Goal: Information Seeking & Learning: Learn about a topic

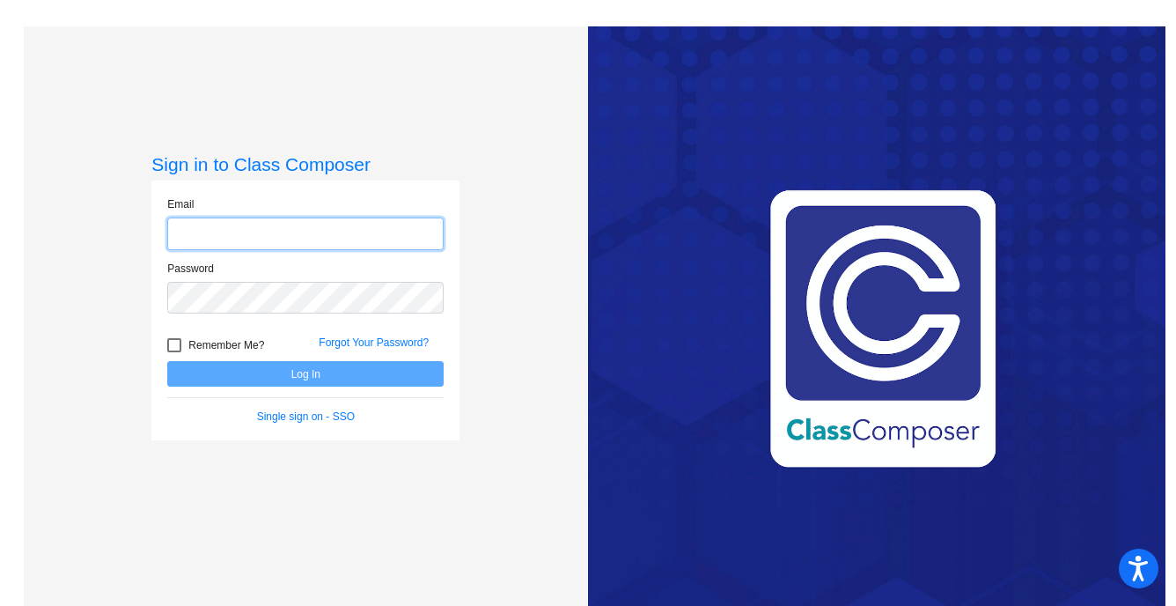
type input "[EMAIL_ADDRESS][DOMAIN_NAME]"
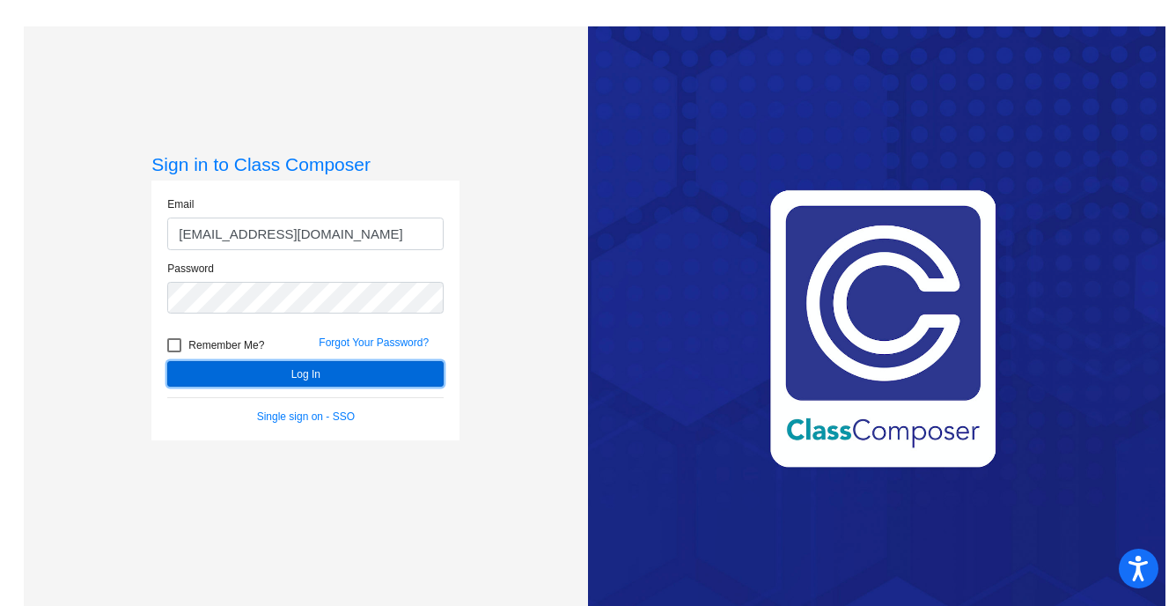
click at [329, 364] on button "Log In" at bounding box center [305, 374] width 276 height 26
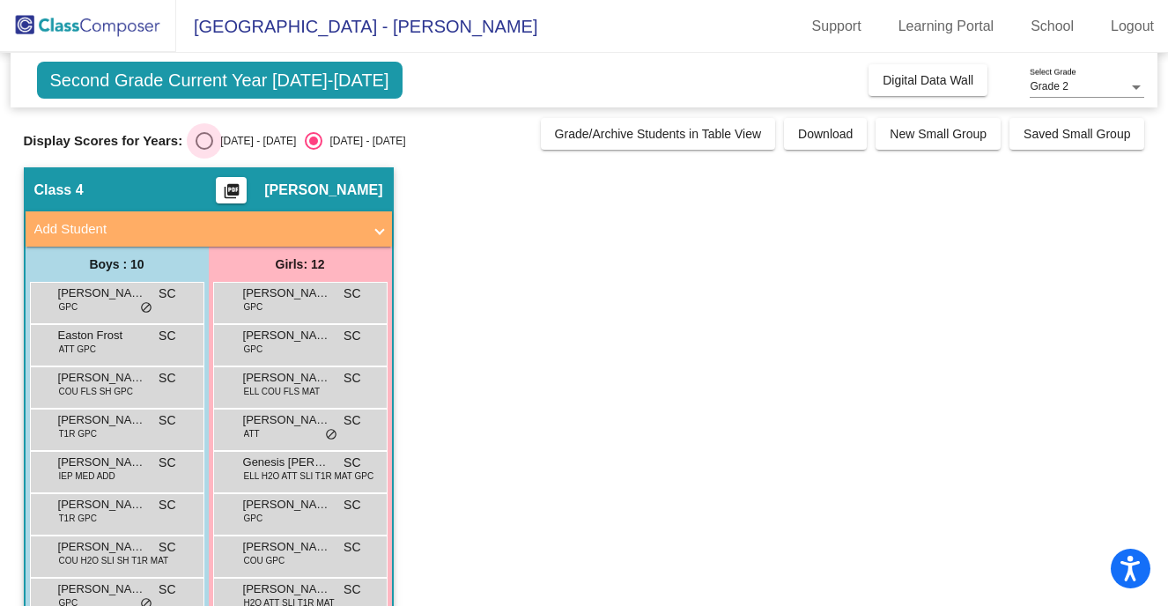
click at [205, 142] on div "Select an option" at bounding box center [204, 141] width 18 height 18
click at [204, 150] on input "[DATE] - [DATE]" at bounding box center [203, 150] width 1 height 1
radio input "true"
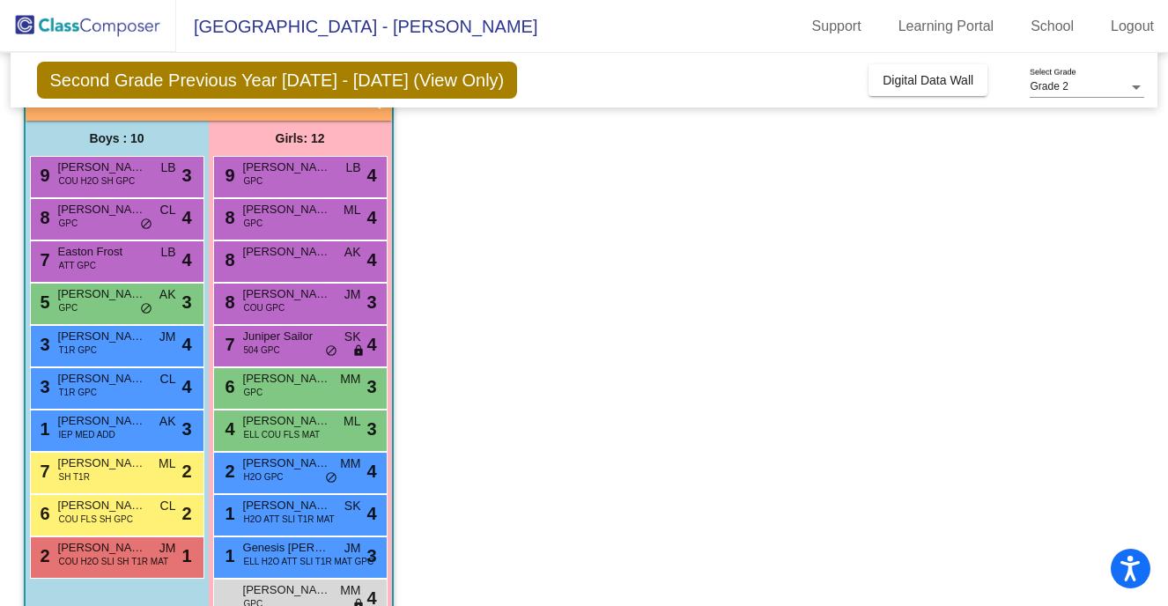
scroll to position [211, 0]
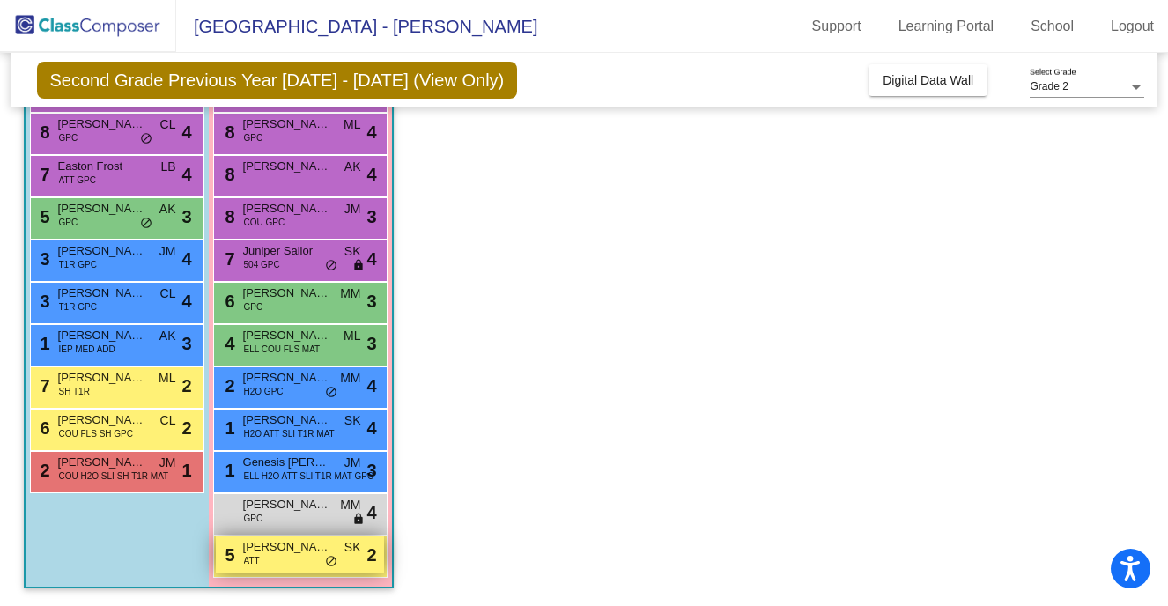
click at [296, 550] on span "[PERSON_NAME]" at bounding box center [287, 547] width 88 height 18
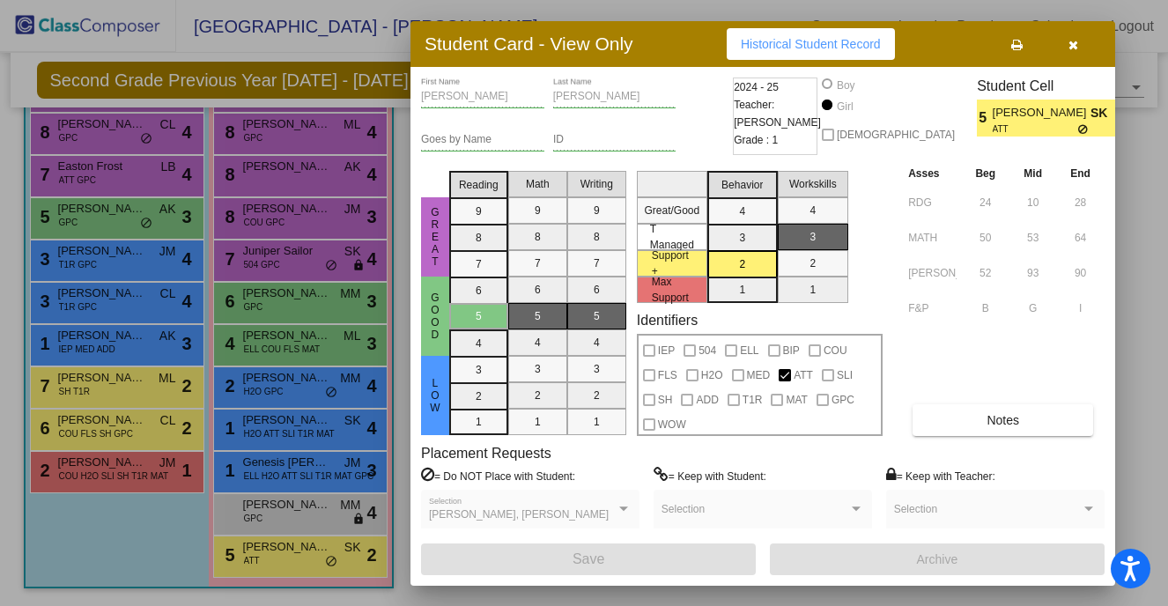
click at [1075, 48] on icon "button" at bounding box center [1073, 45] width 10 height 12
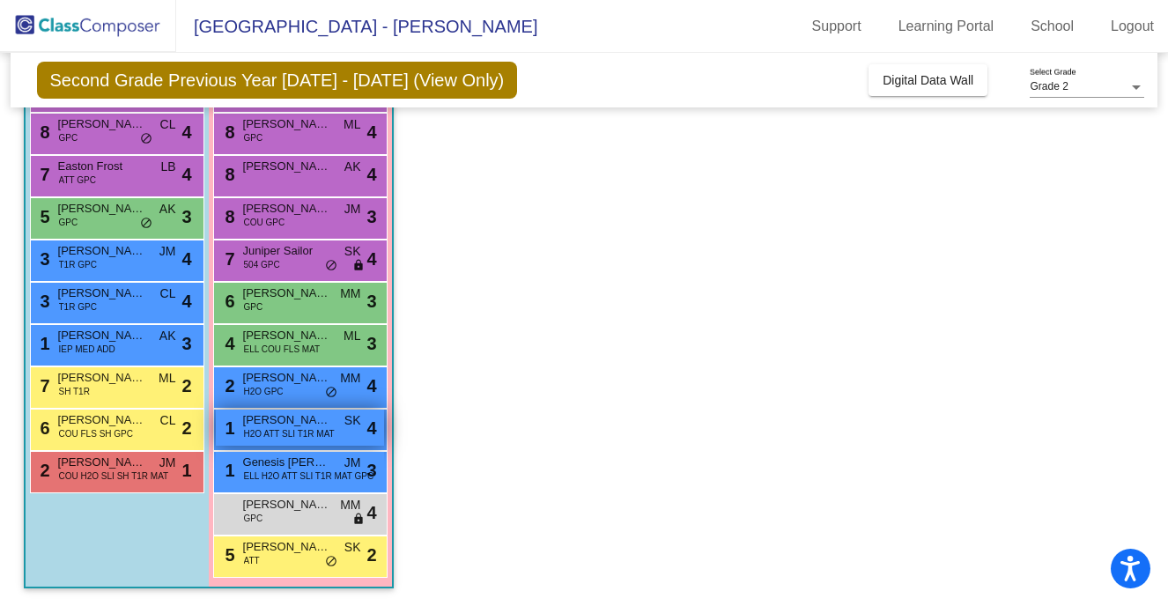
click at [320, 436] on span "H2O ATT SLI T1R MAT" at bounding box center [289, 433] width 91 height 13
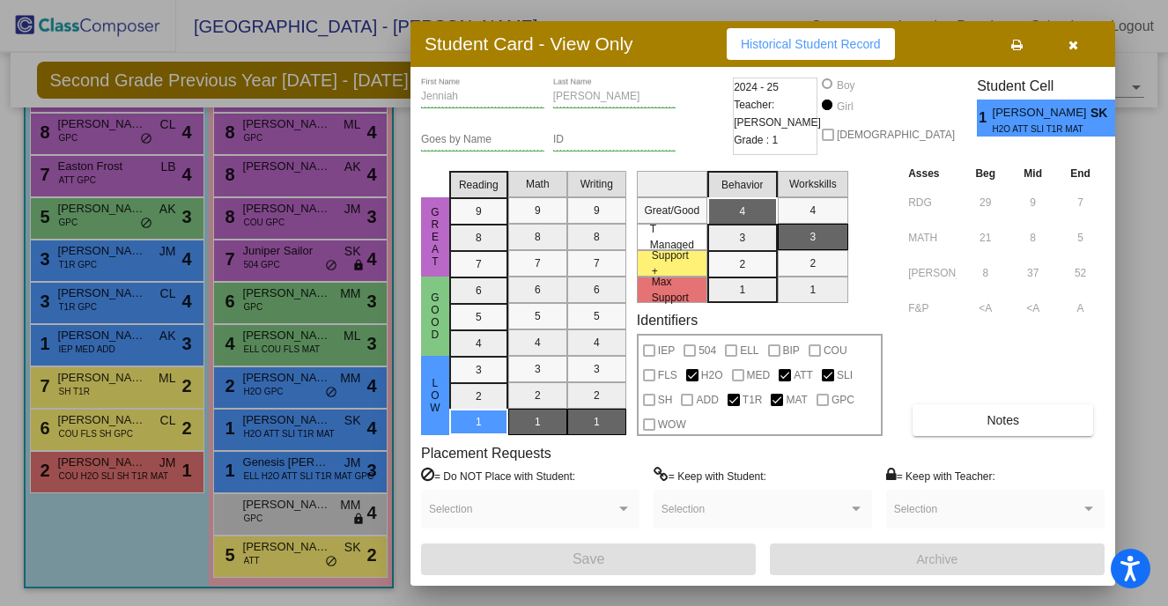
click at [1072, 39] on icon "button" at bounding box center [1073, 45] width 10 height 12
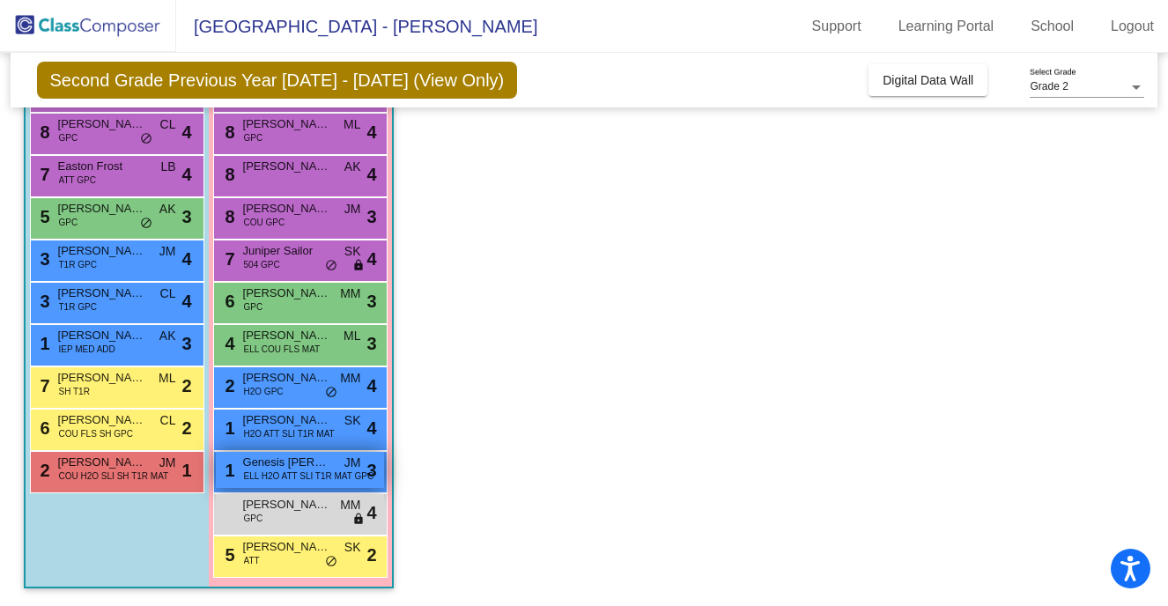
click at [320, 468] on span "Genesis [PERSON_NAME]" at bounding box center [287, 462] width 88 height 18
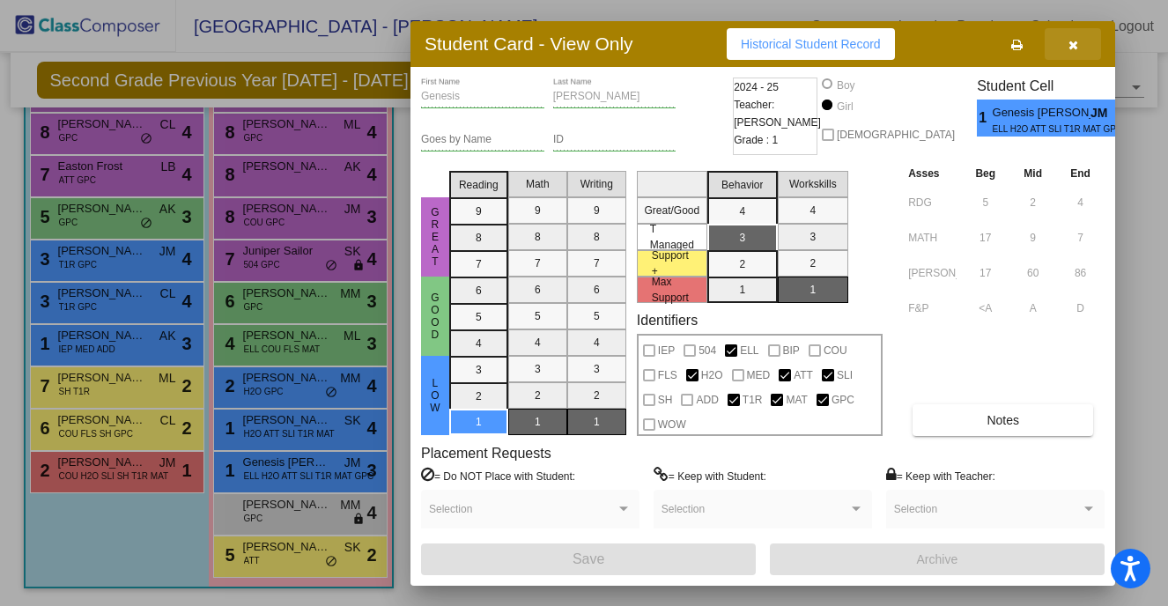
click at [1077, 52] on button "button" at bounding box center [1072, 44] width 56 height 32
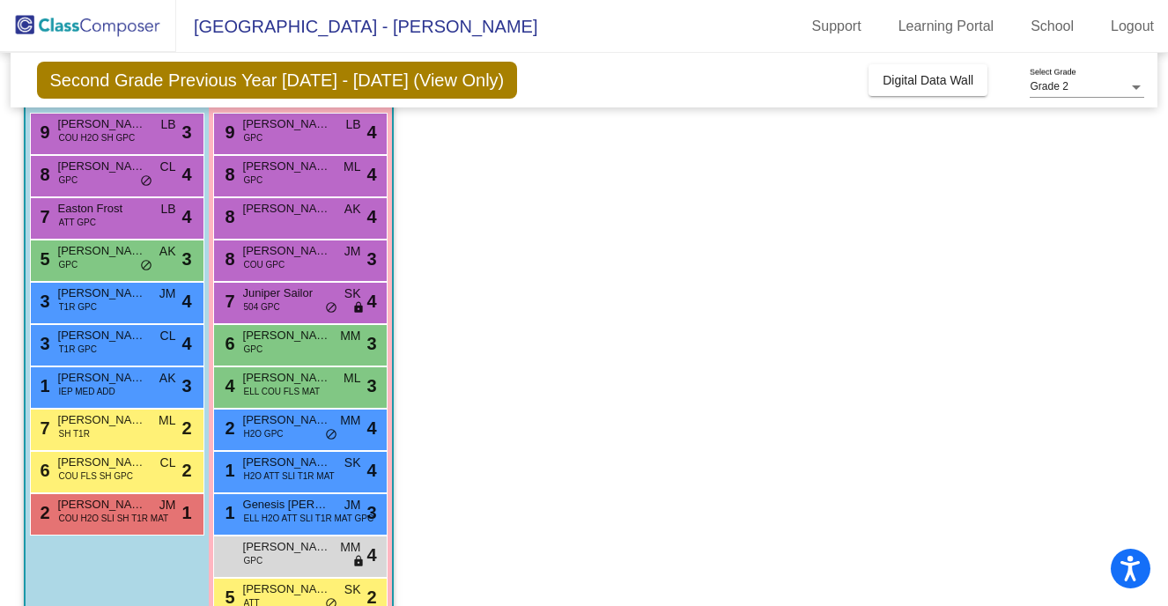
scroll to position [161, 0]
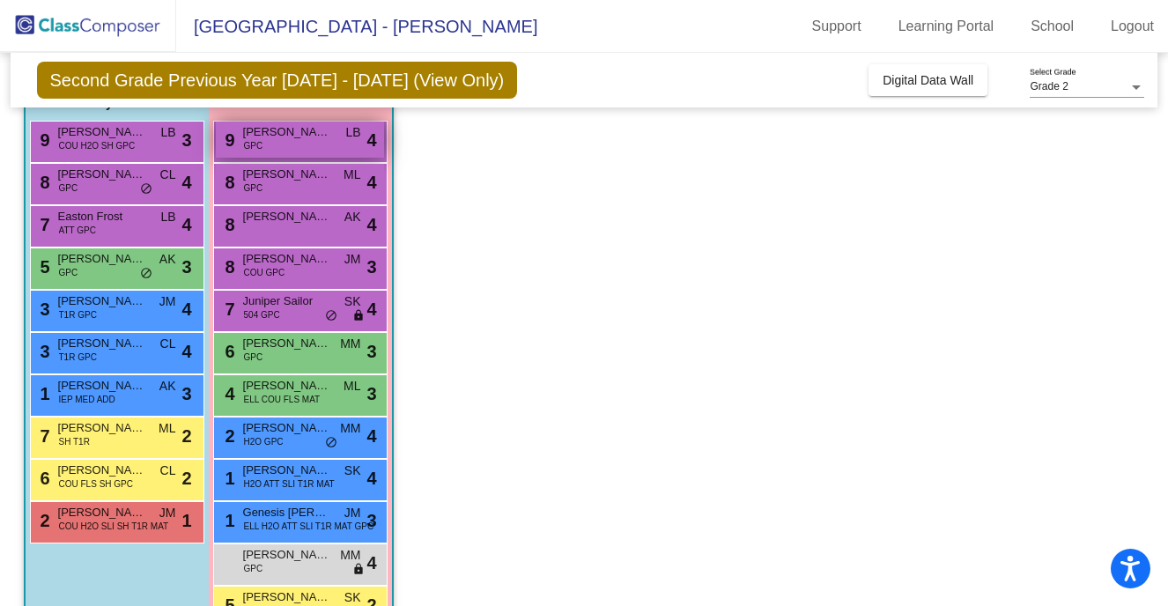
click at [323, 151] on div "9 [PERSON_NAME] GPC LB lock do_not_disturb_alt 4" at bounding box center [300, 140] width 168 height 36
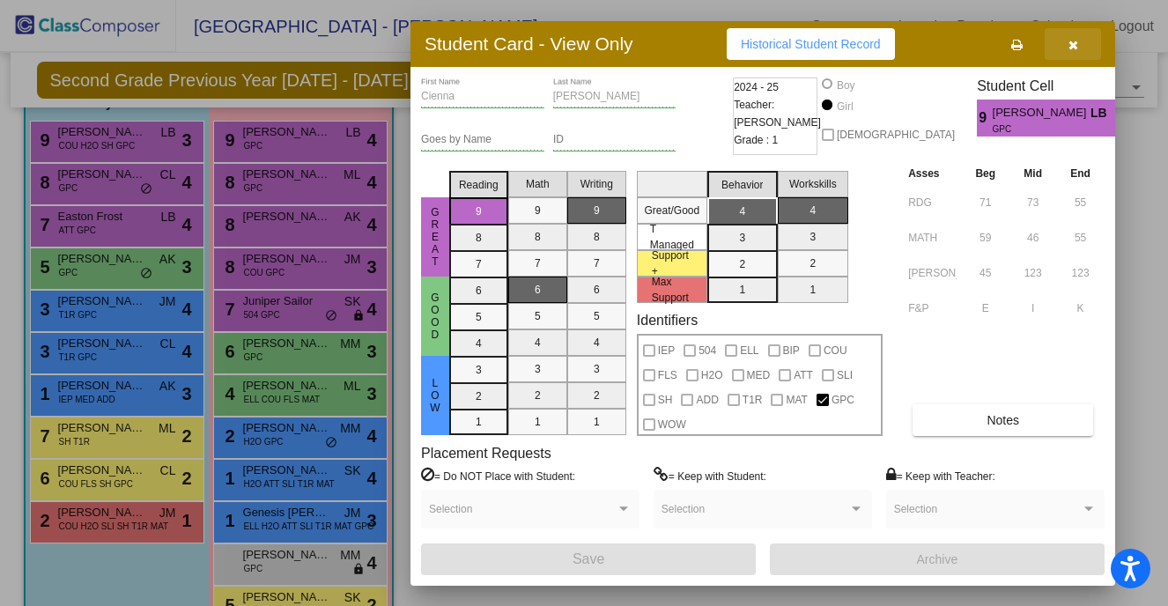
click at [1074, 44] on icon "button" at bounding box center [1073, 45] width 10 height 12
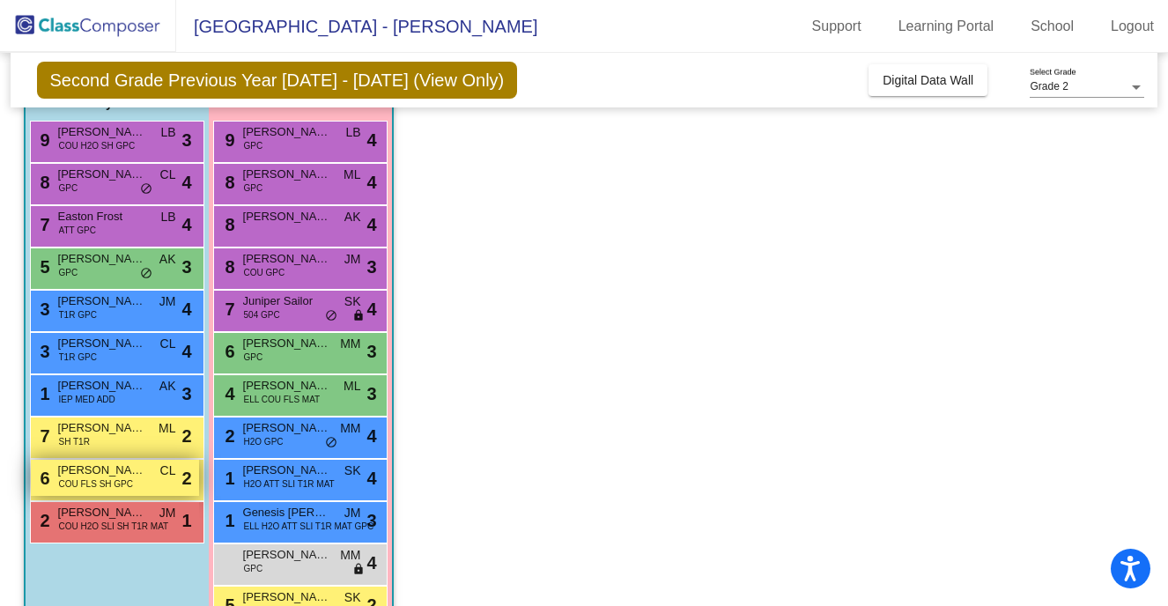
click at [149, 474] on div "6 [PERSON_NAME] COU FLS SH GPC CL lock do_not_disturb_alt 2" at bounding box center [115, 478] width 168 height 36
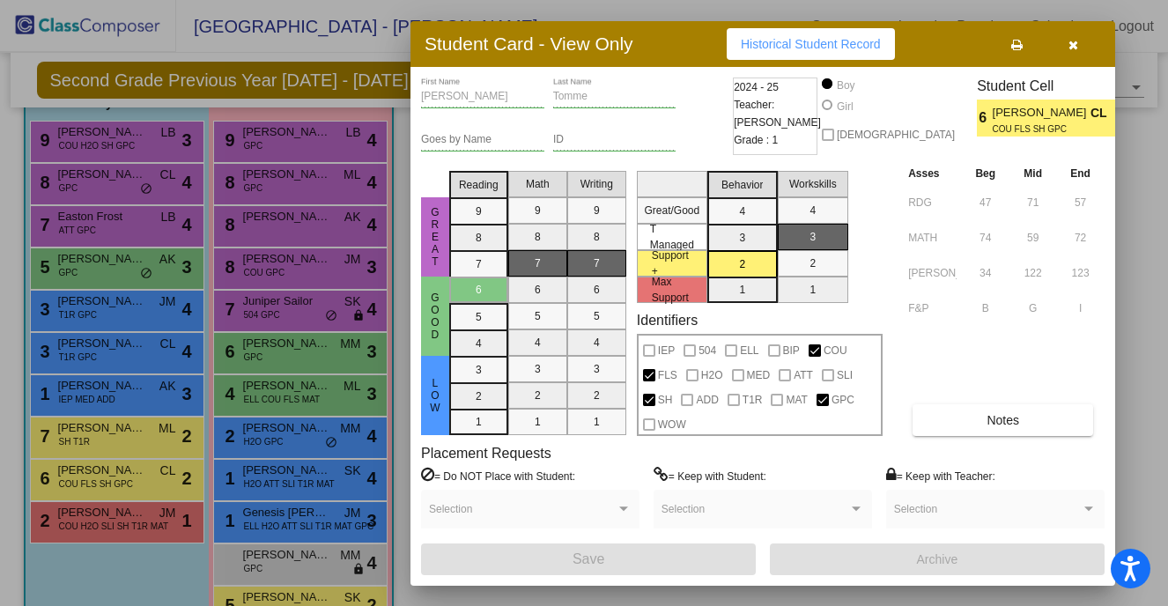
click at [1081, 48] on button "button" at bounding box center [1072, 44] width 56 height 32
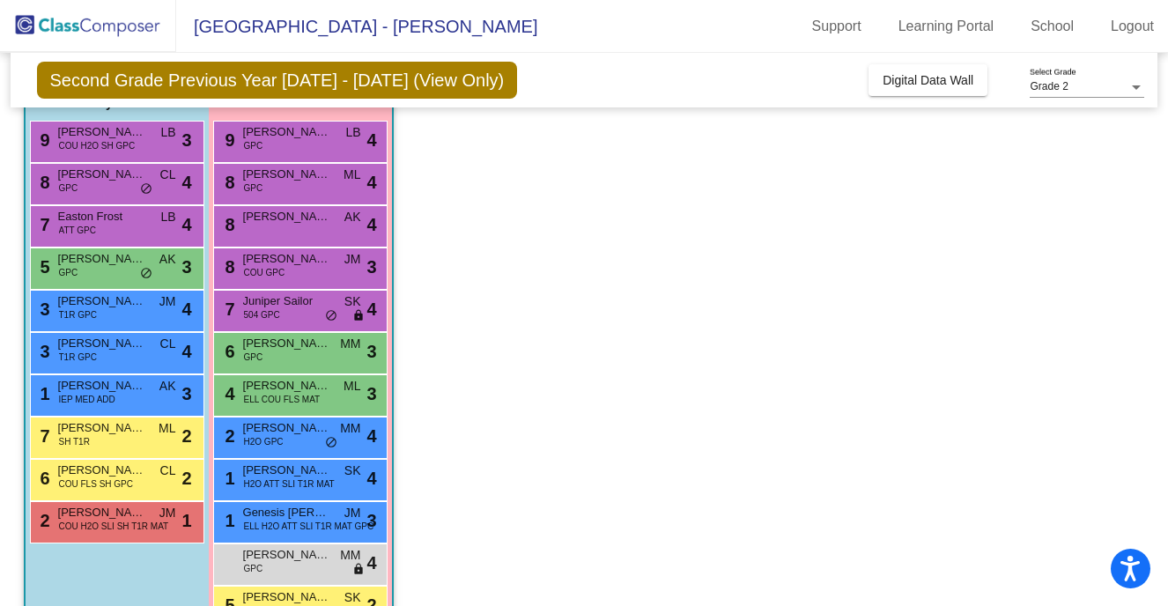
scroll to position [211, 0]
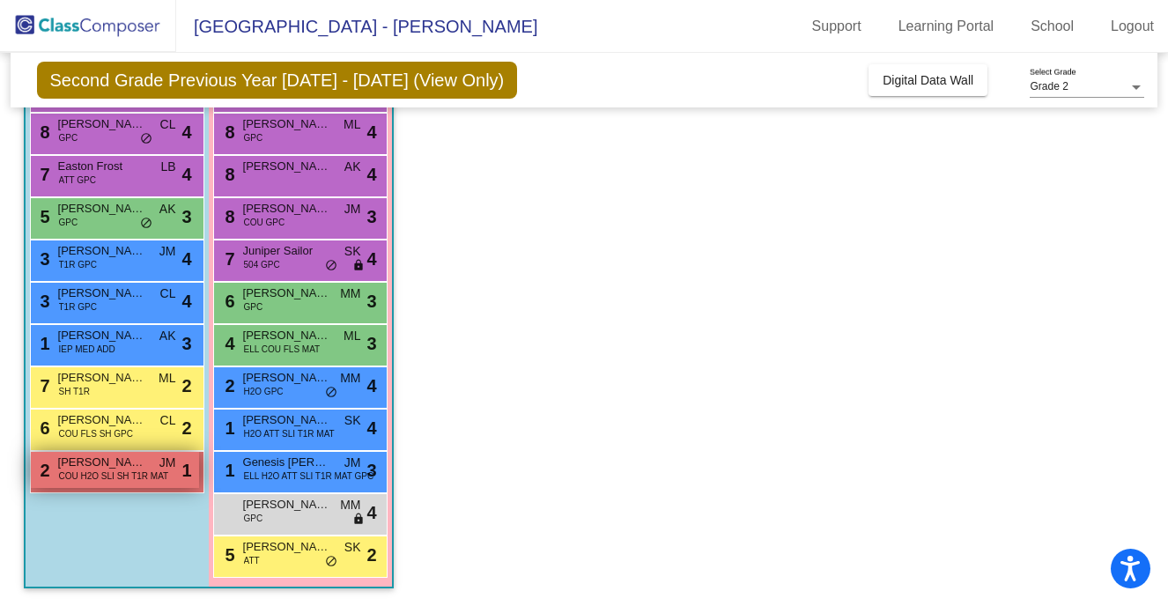
click at [122, 477] on span "COU H2O SLI SH T1R MAT" at bounding box center [114, 475] width 110 height 13
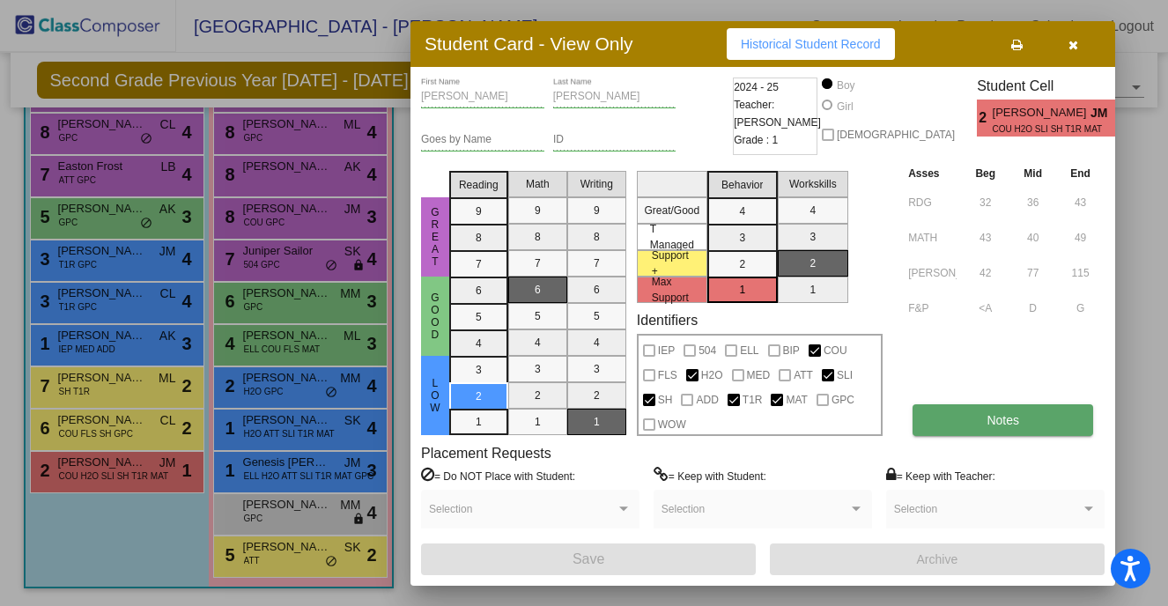
click at [980, 414] on button "Notes" at bounding box center [1002, 420] width 181 height 32
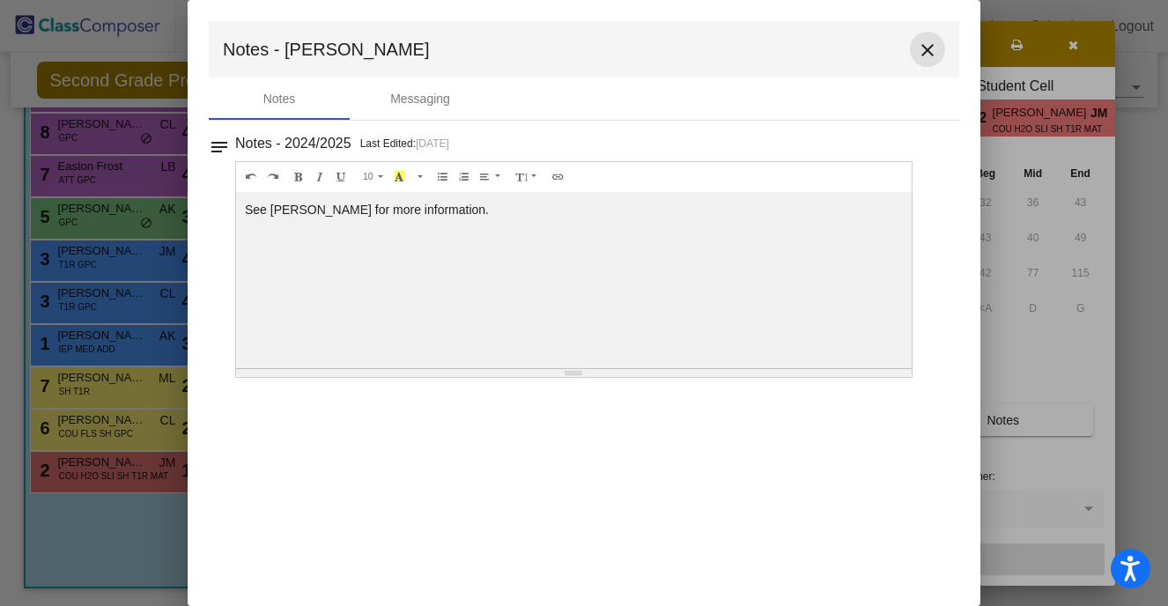
click at [922, 45] on mat-icon "close" at bounding box center [927, 50] width 21 height 21
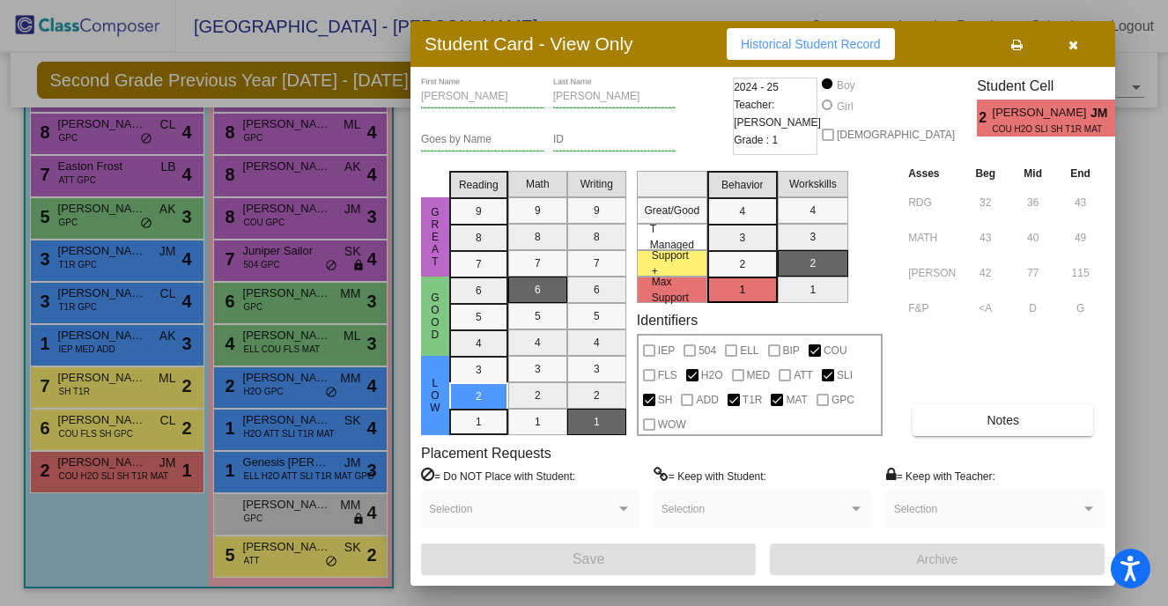
click at [1069, 48] on icon "button" at bounding box center [1073, 45] width 10 height 12
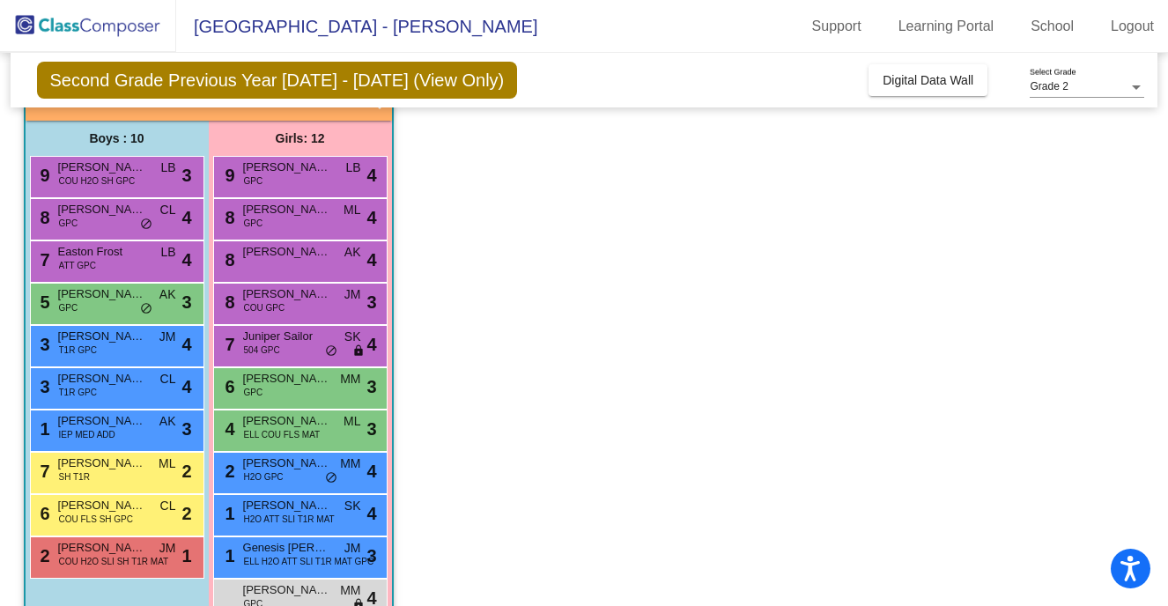
scroll to position [128, 0]
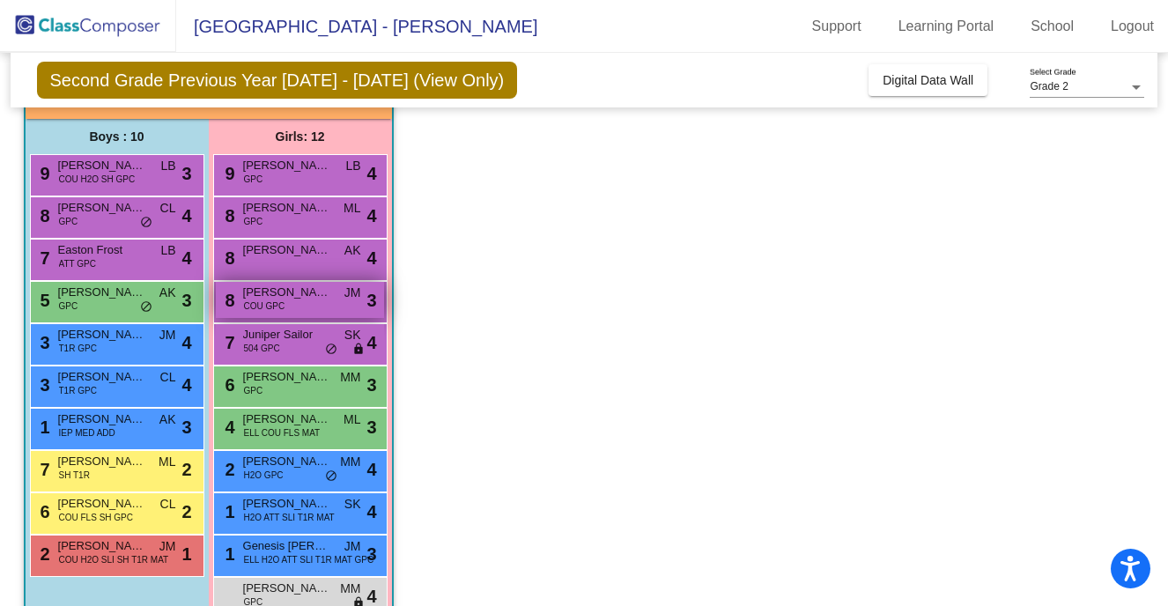
click at [320, 306] on div "8 [PERSON_NAME] COU GPC JM lock do_not_disturb_alt 3" at bounding box center [300, 300] width 168 height 36
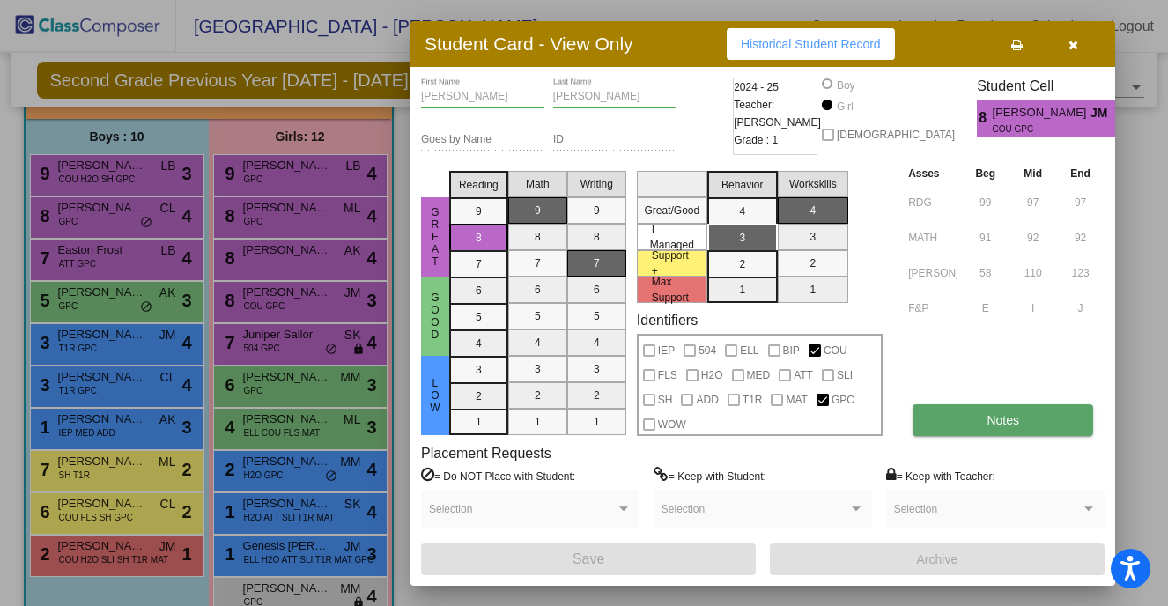
click at [976, 424] on button "Notes" at bounding box center [1002, 420] width 181 height 32
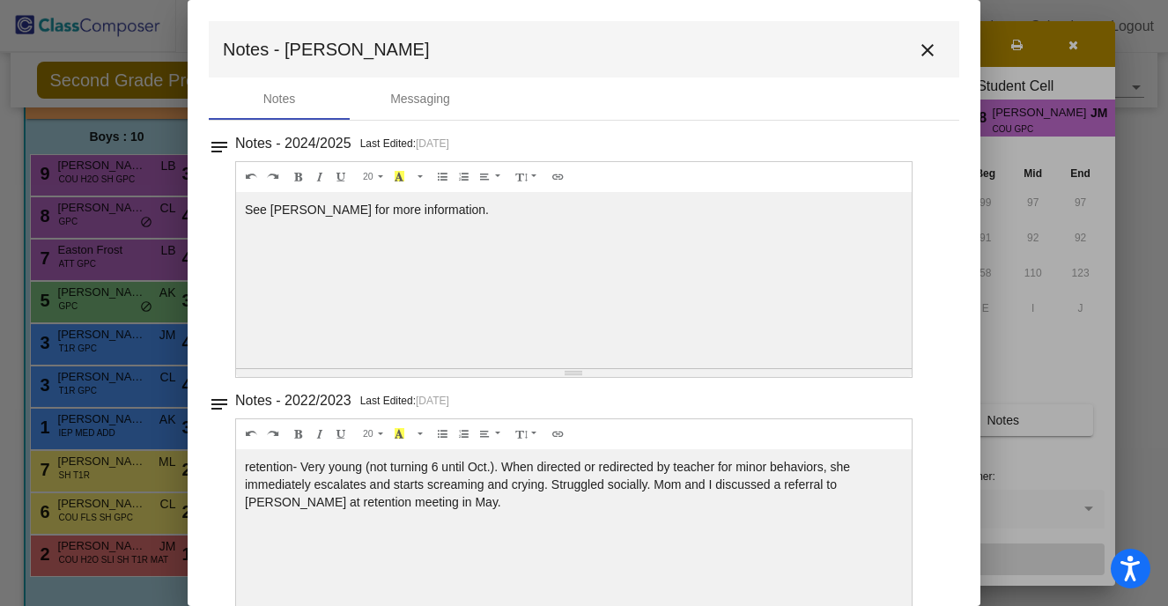
click at [917, 54] on mat-icon "close" at bounding box center [927, 50] width 21 height 21
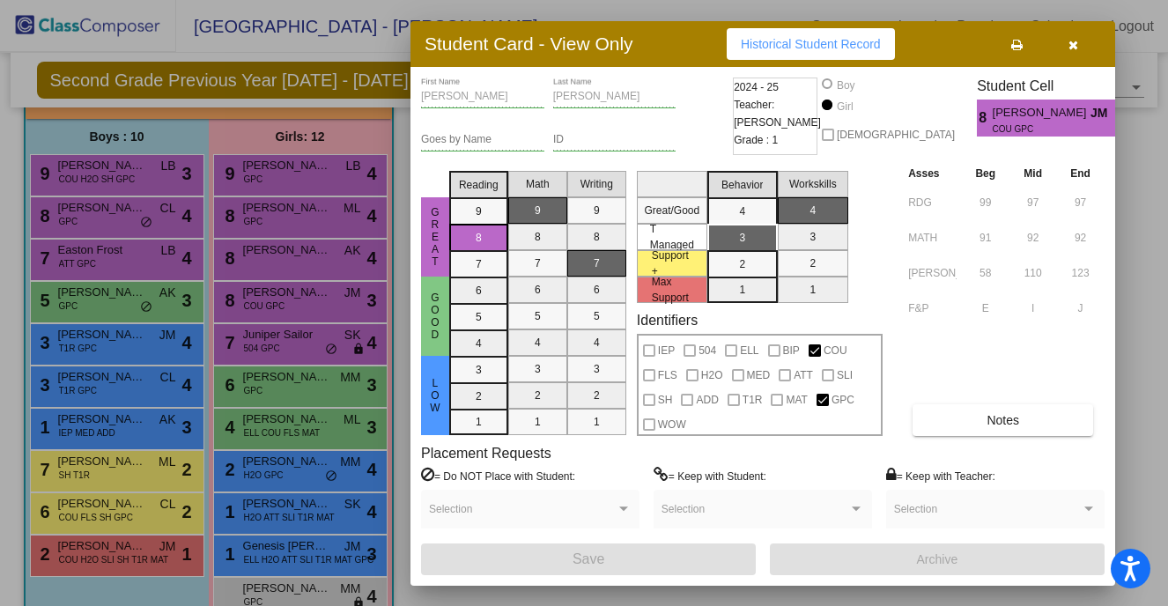
click at [1078, 48] on button "button" at bounding box center [1072, 44] width 56 height 32
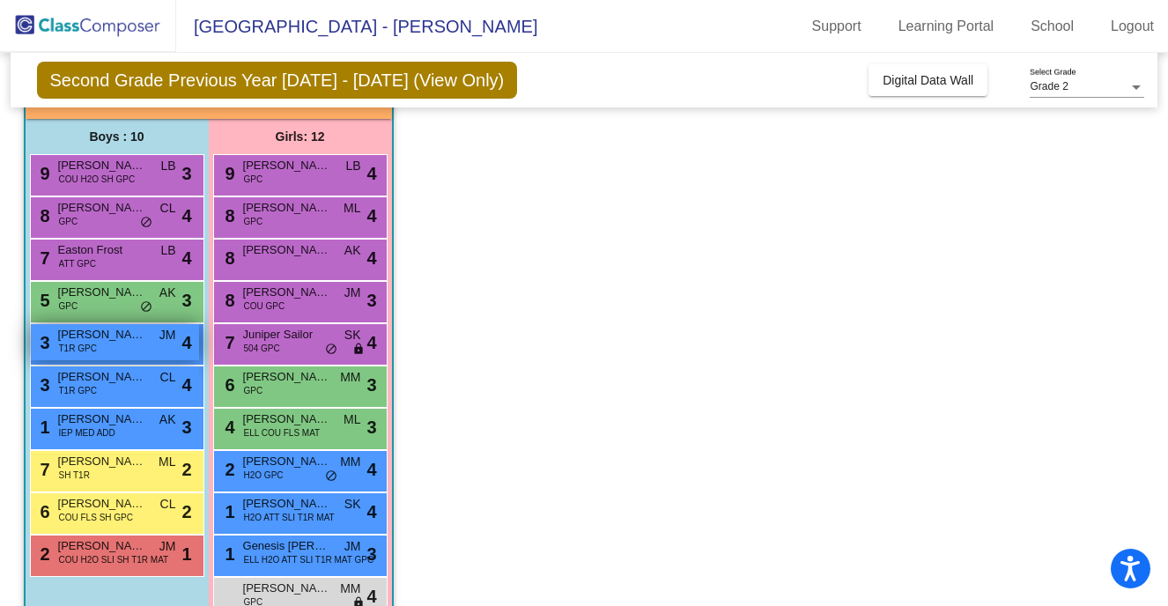
click at [107, 351] on div "3 [PERSON_NAME] T1R GPC JM lock do_not_disturb_alt 4" at bounding box center [115, 342] width 168 height 36
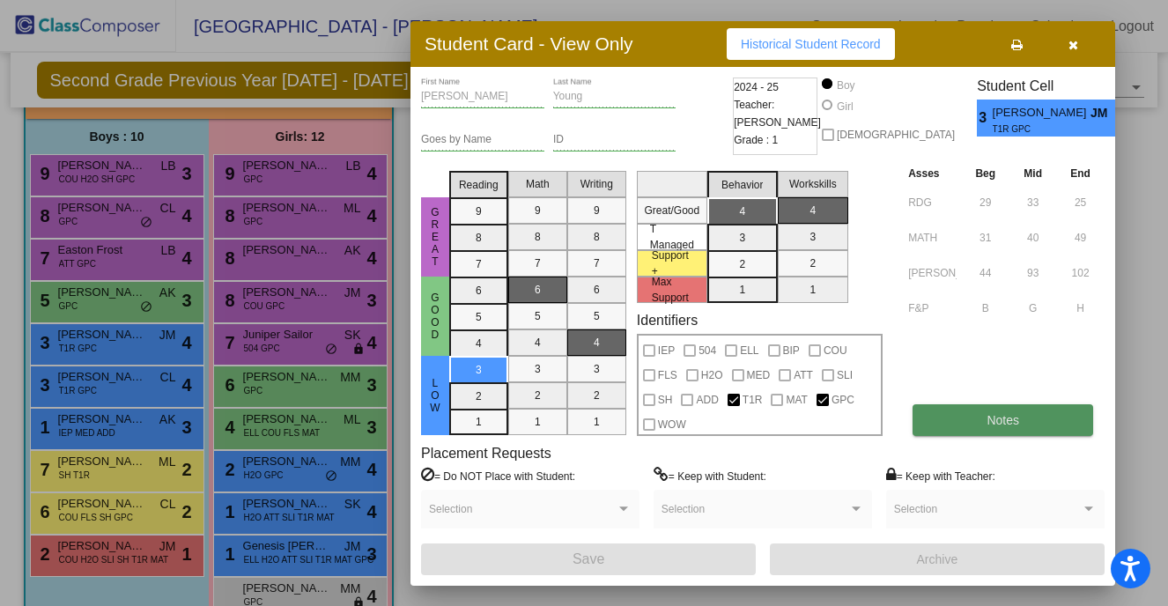
click at [975, 410] on button "Notes" at bounding box center [1002, 420] width 181 height 32
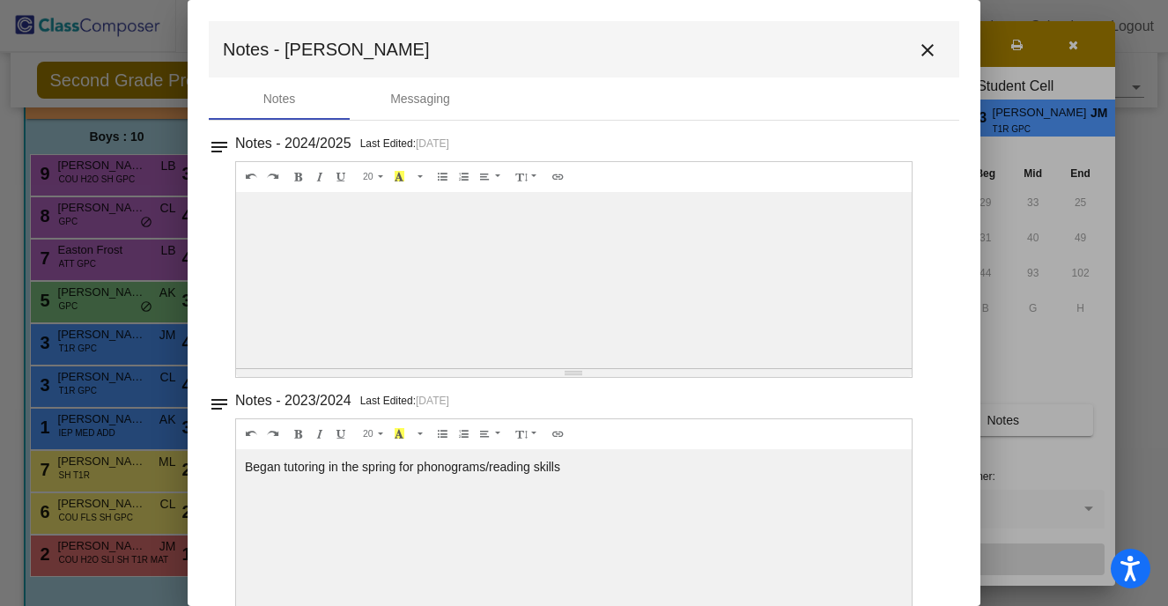
click at [923, 51] on mat-icon "close" at bounding box center [927, 50] width 21 height 21
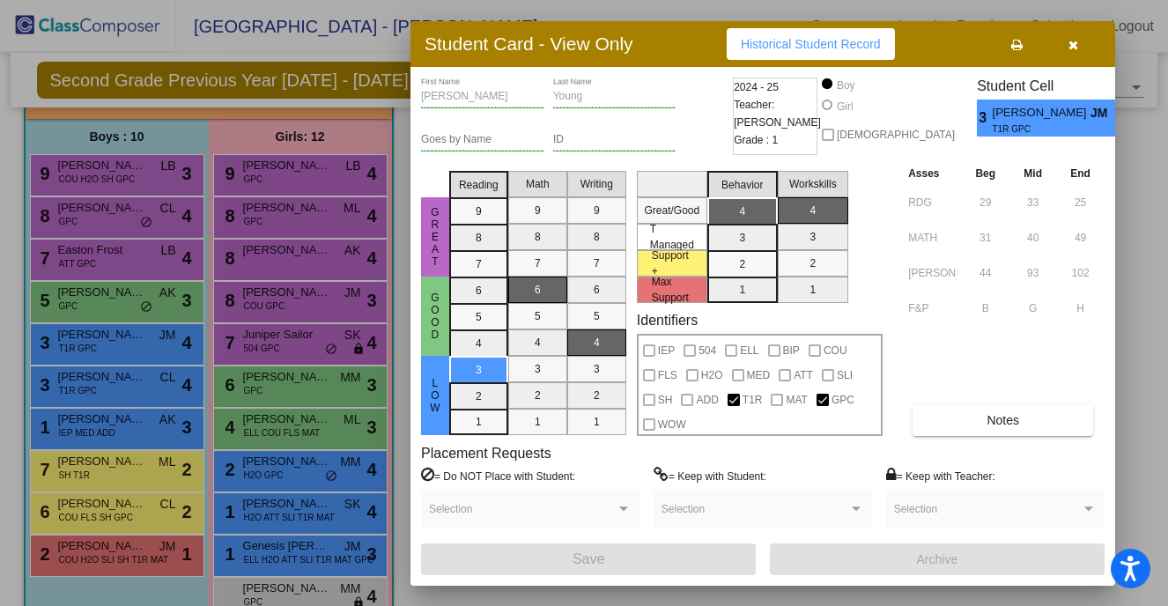
click at [1069, 35] on button "button" at bounding box center [1072, 44] width 56 height 32
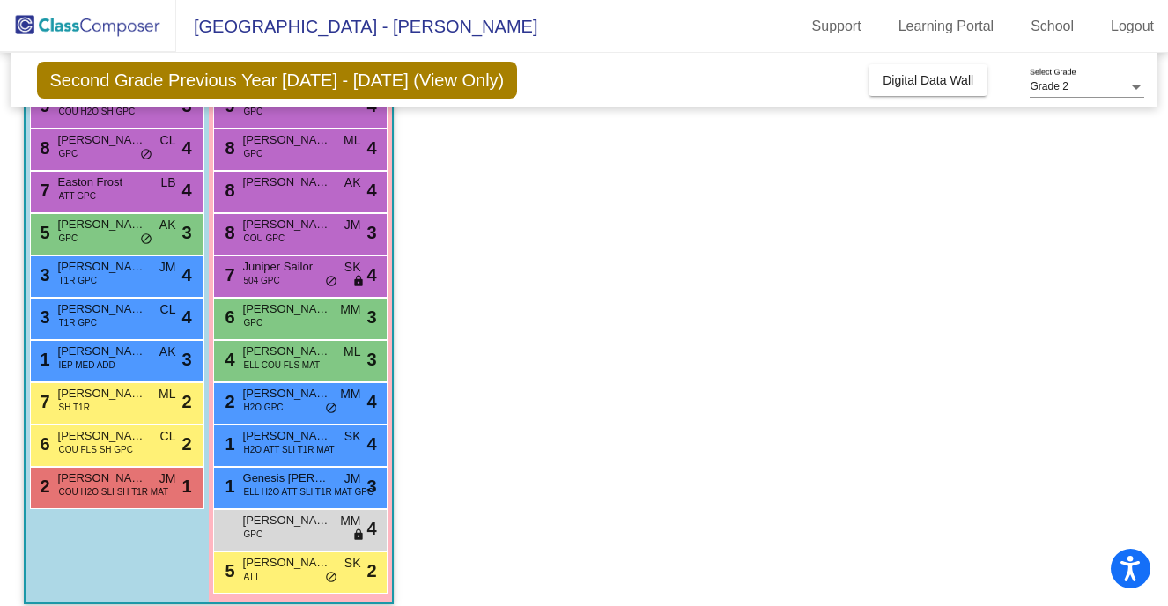
scroll to position [208, 0]
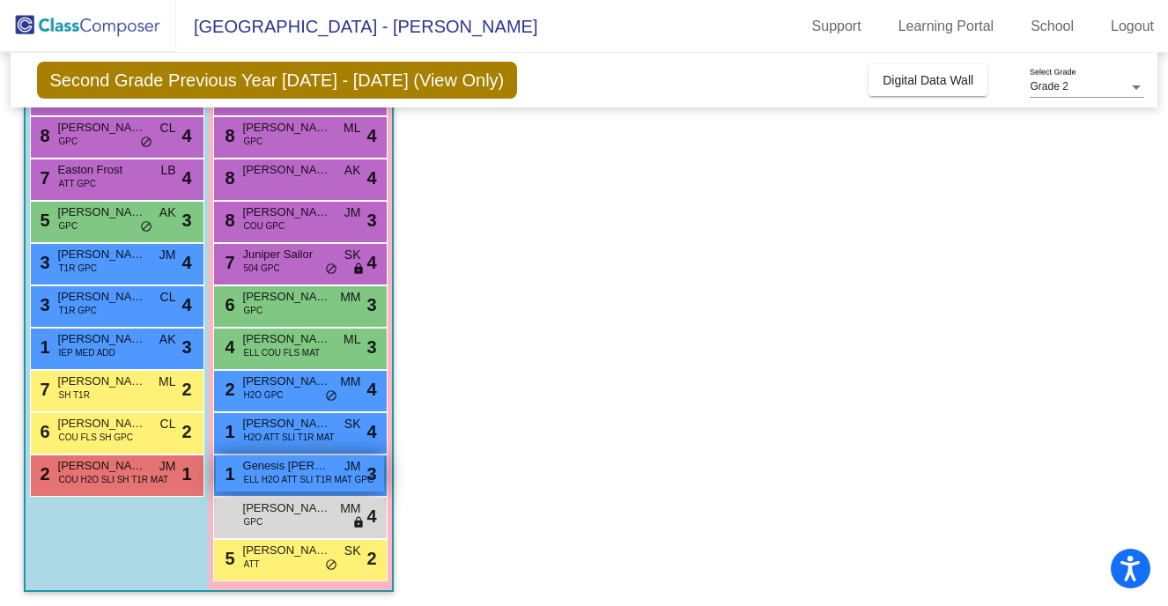
click at [284, 475] on span "ELL H2O ATT SLI T1R MAT GPC" at bounding box center [309, 479] width 130 height 13
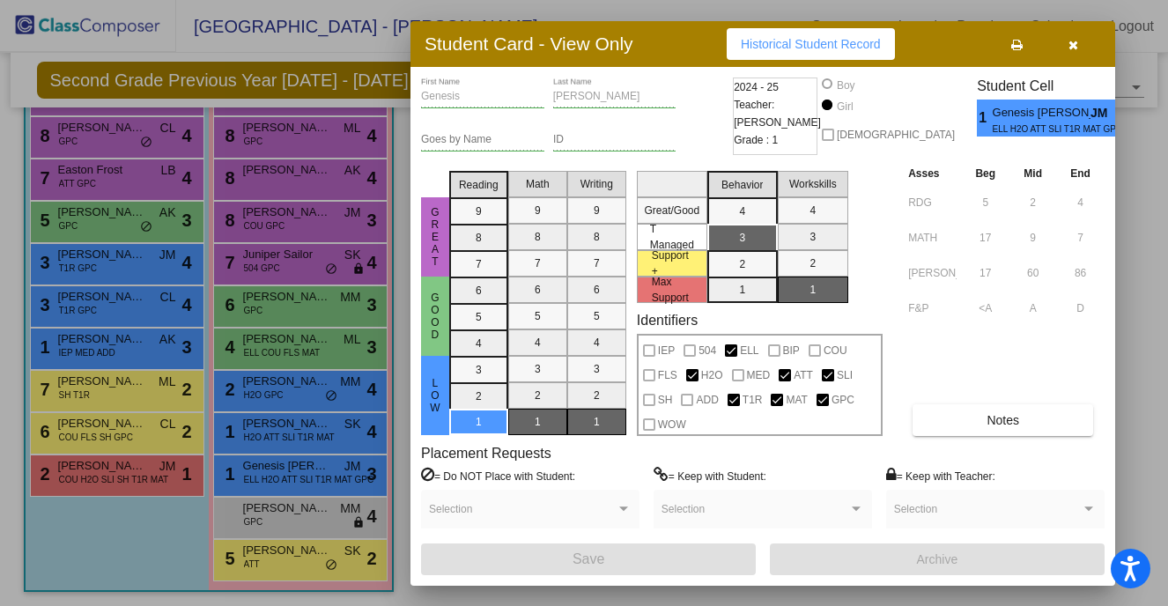
click at [1070, 48] on icon "button" at bounding box center [1073, 45] width 10 height 12
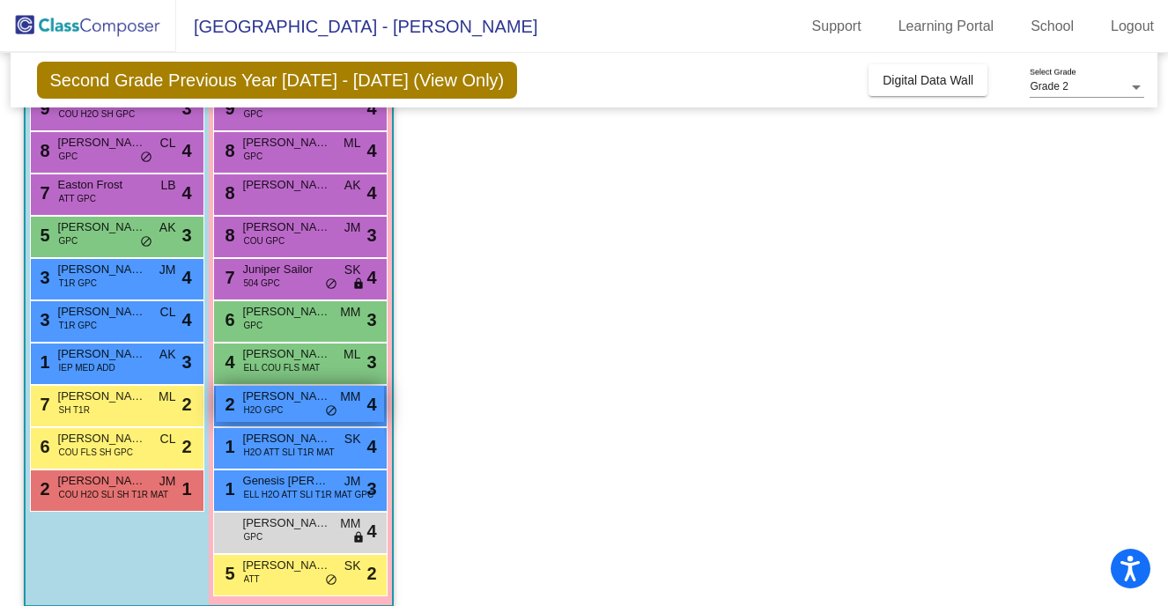
scroll to position [211, 0]
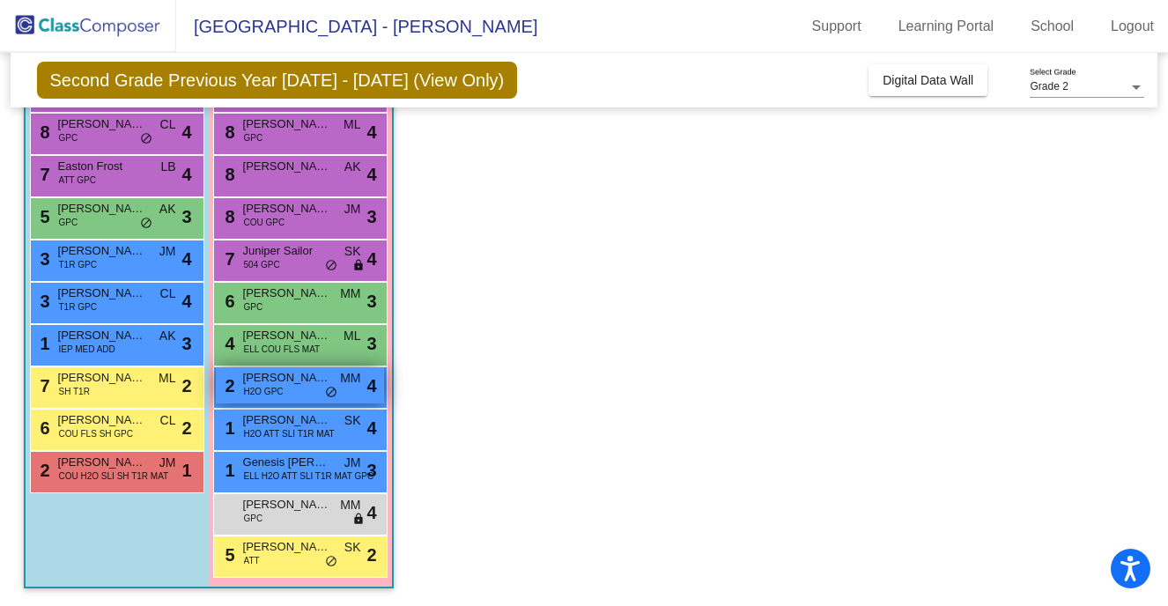
click at [285, 385] on span "[PERSON_NAME]" at bounding box center [287, 378] width 88 height 18
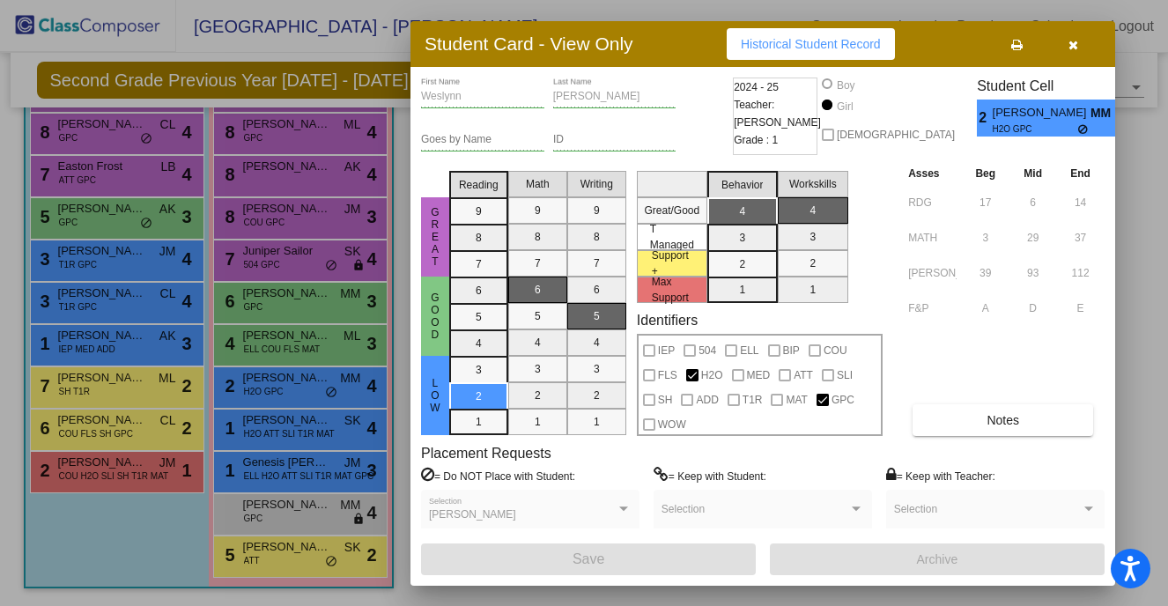
click at [1068, 43] on icon "button" at bounding box center [1073, 45] width 10 height 12
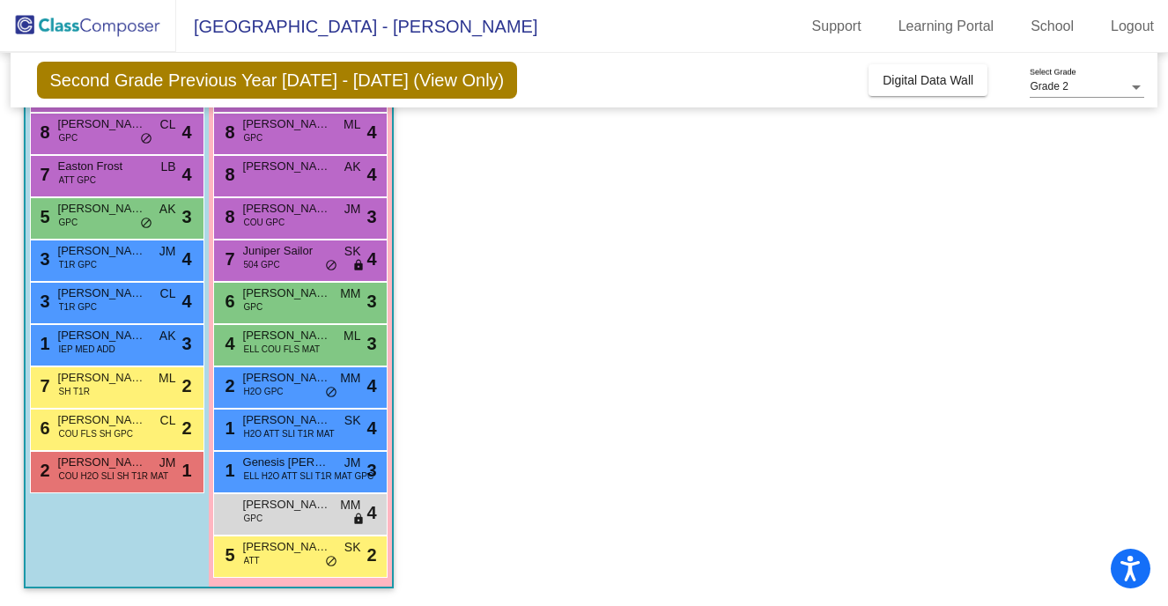
click at [805, 166] on app-classroom "Class 4 picture_as_pdf [PERSON_NAME] Add Student First Name Last Name Student I…" at bounding box center [584, 281] width 1121 height 650
click at [287, 516] on div "[PERSON_NAME] GPC MM lock do_not_disturb_alt 4" at bounding box center [300, 512] width 168 height 36
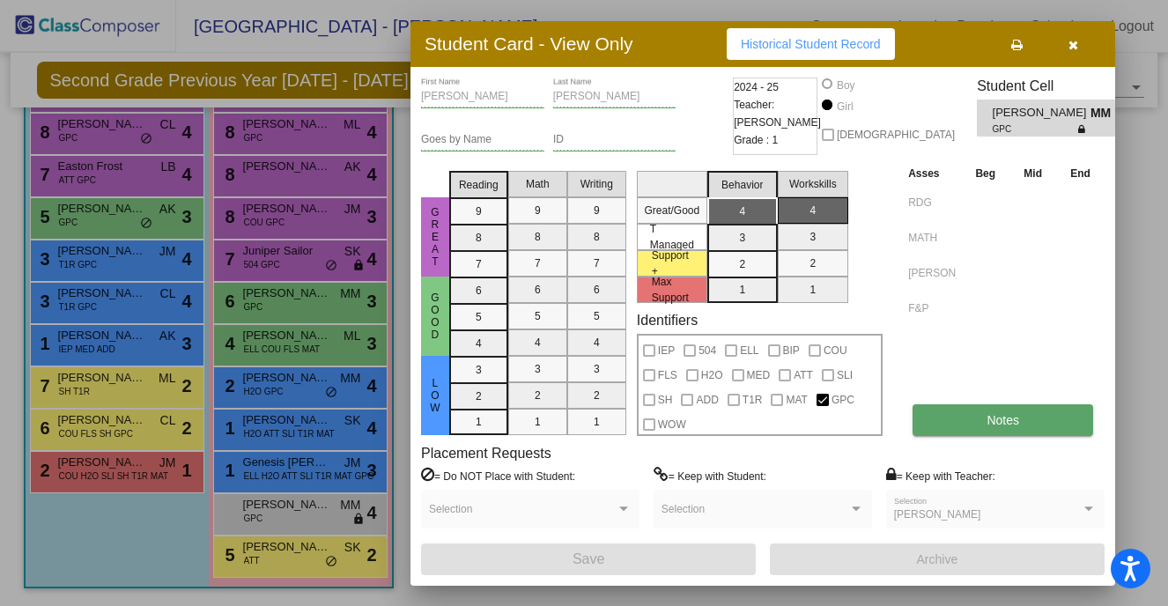
click at [1009, 420] on span "Notes" at bounding box center [1002, 420] width 33 height 14
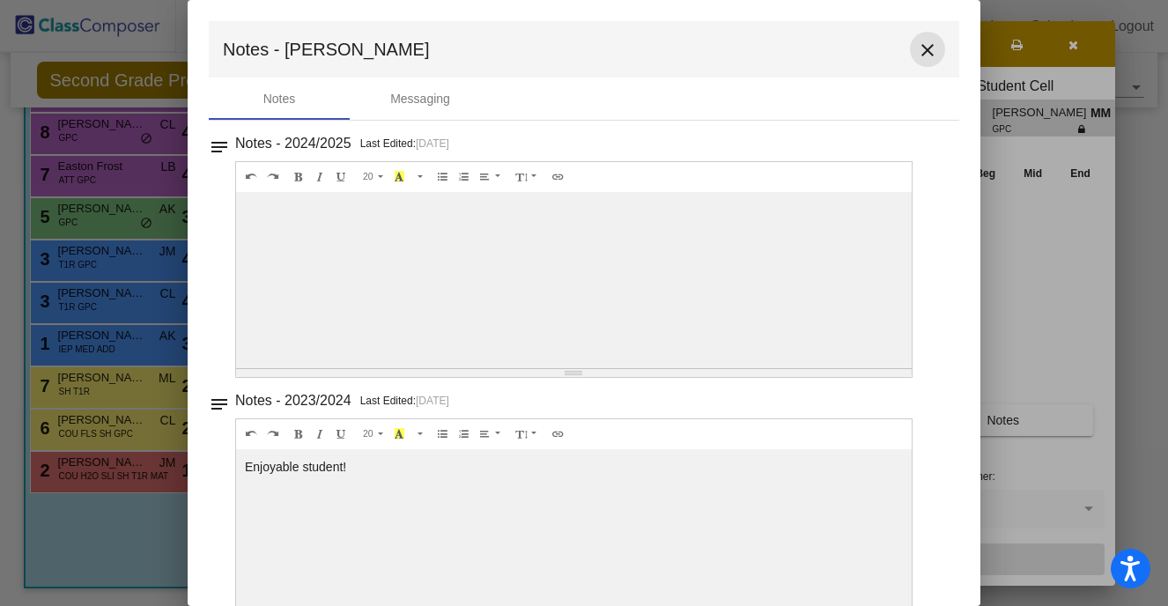
click at [919, 43] on mat-icon "close" at bounding box center [927, 50] width 21 height 21
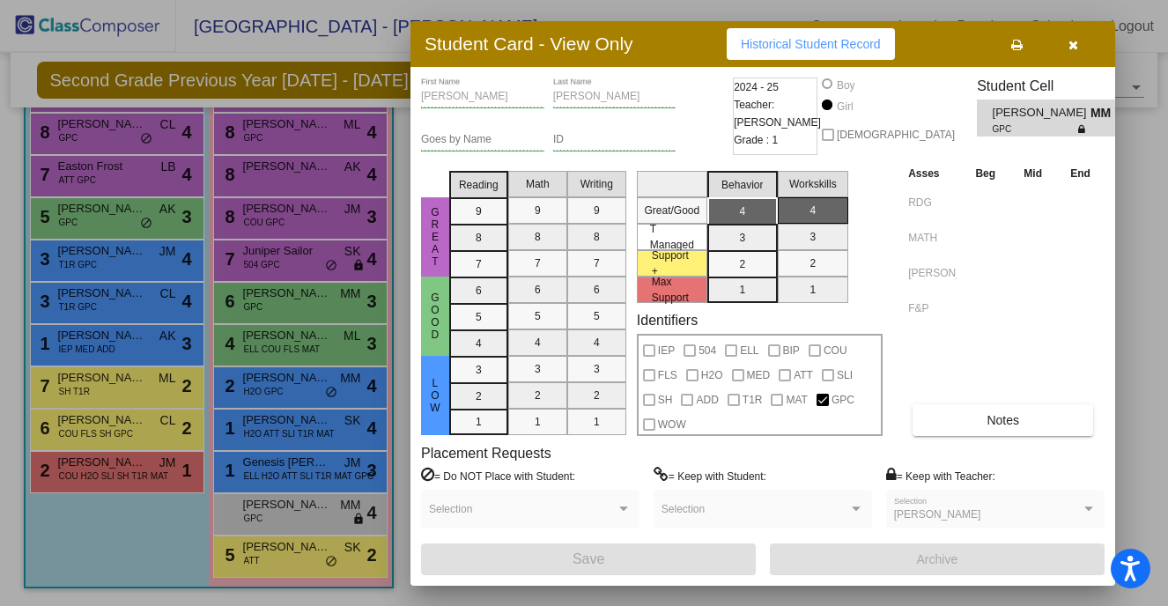
click at [1072, 41] on icon "button" at bounding box center [1073, 45] width 10 height 12
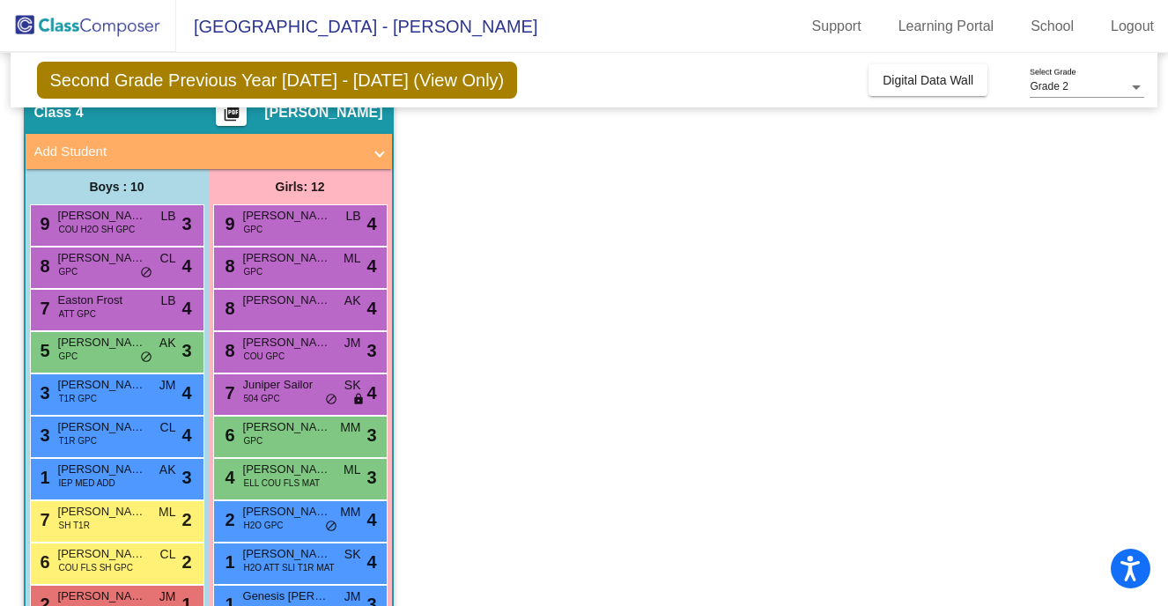
scroll to position [80, 0]
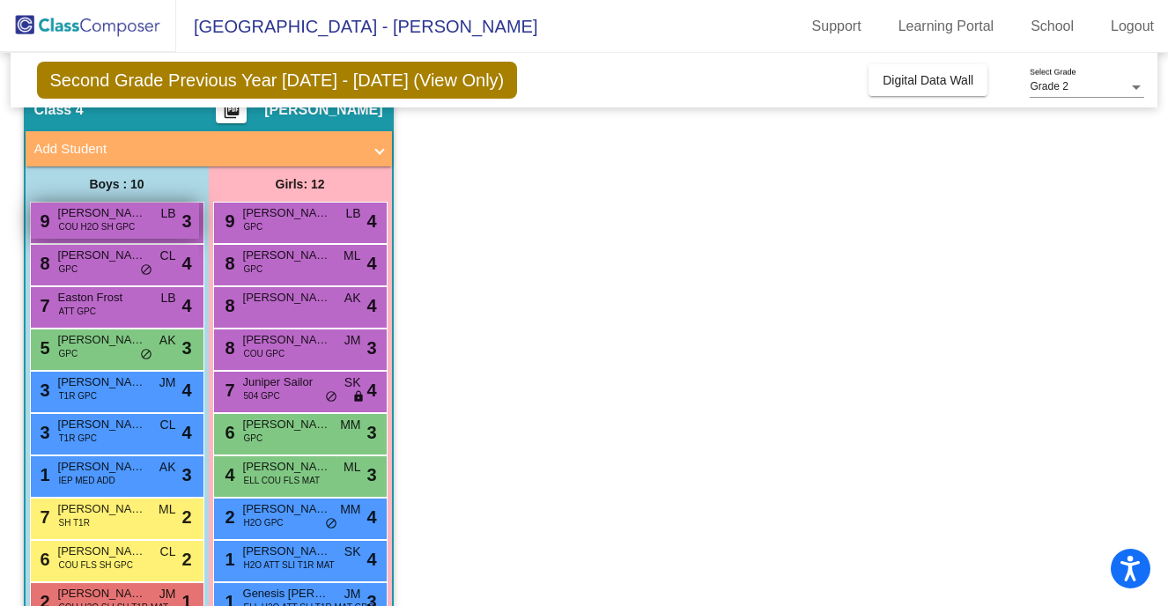
click at [135, 225] on div "9 [PERSON_NAME] COU H2O SH GPC LB lock do_not_disturb_alt 3" at bounding box center [115, 221] width 168 height 36
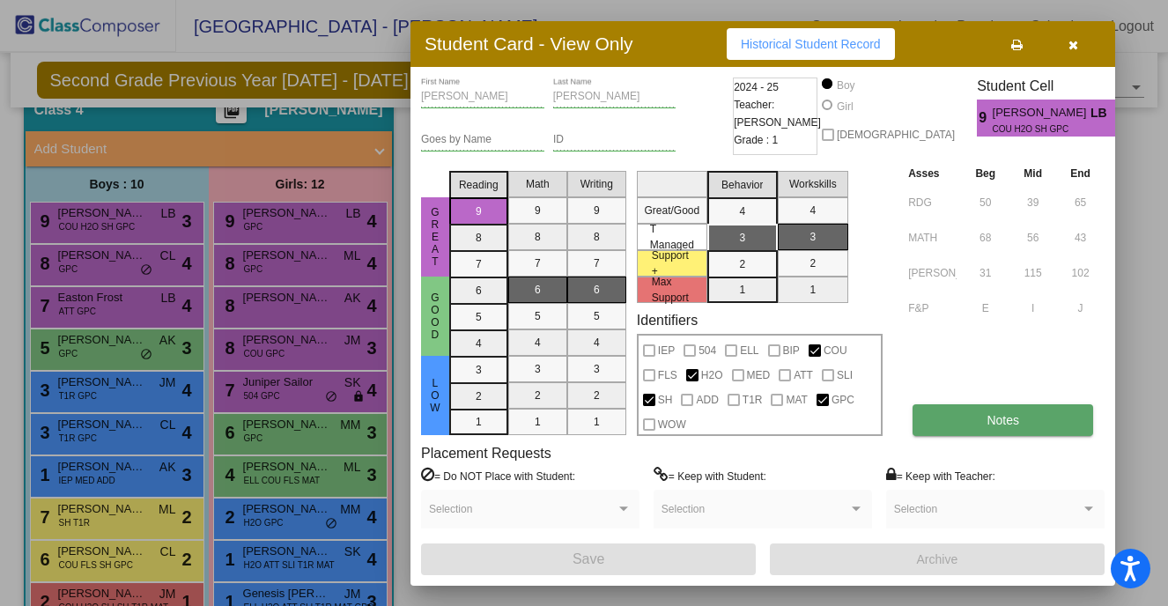
click at [998, 416] on span "Notes" at bounding box center [1002, 420] width 33 height 14
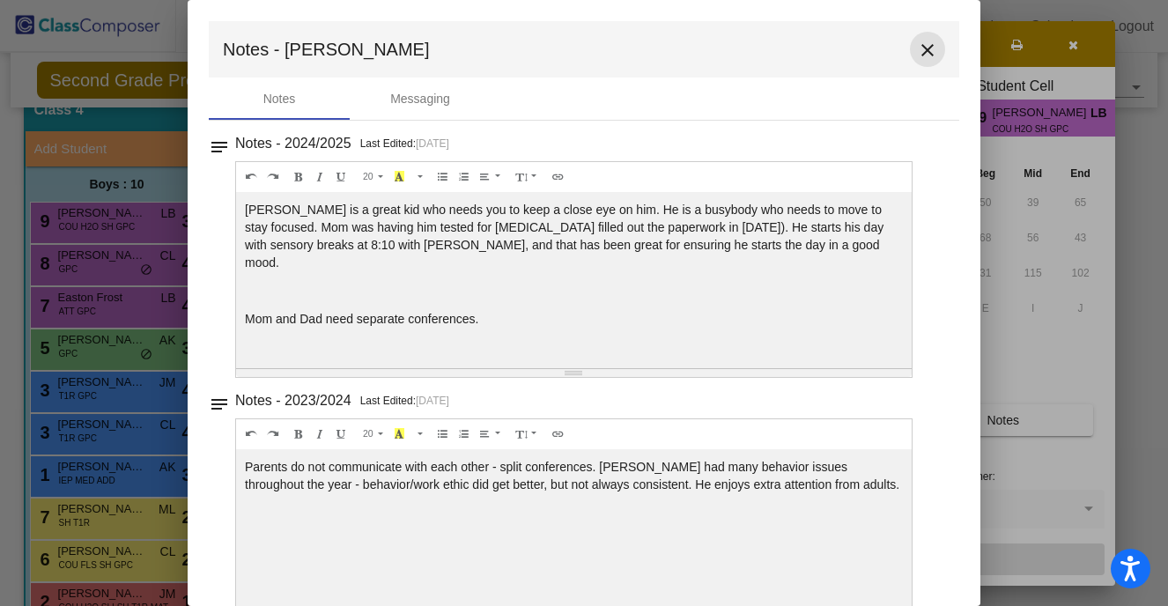
click at [919, 50] on mat-icon "close" at bounding box center [927, 50] width 21 height 21
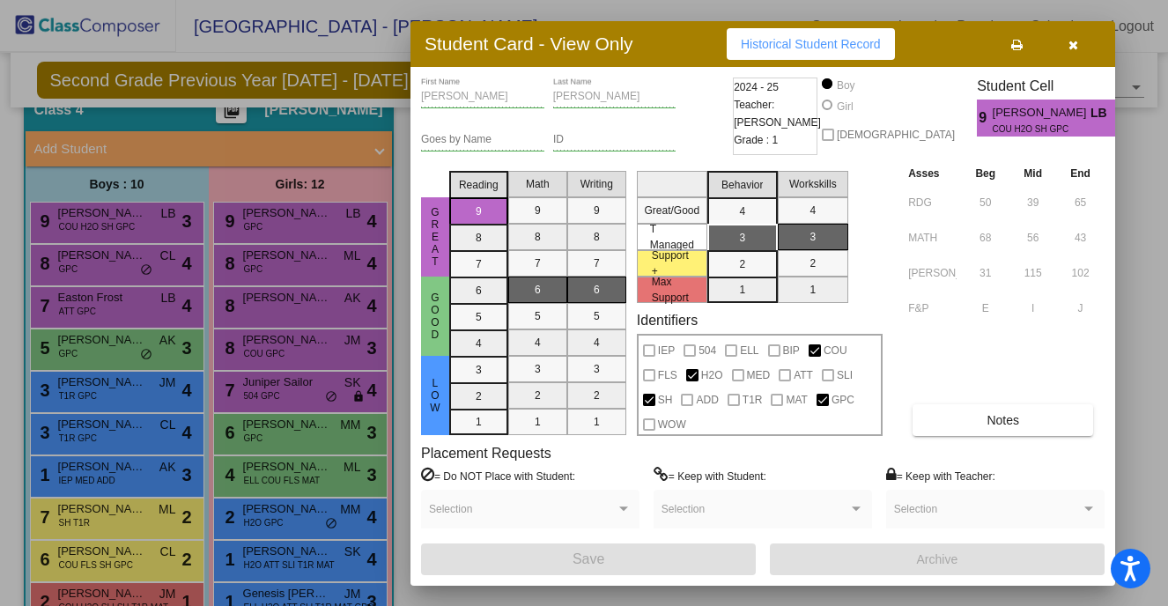
click at [1072, 47] on icon "button" at bounding box center [1073, 45] width 10 height 12
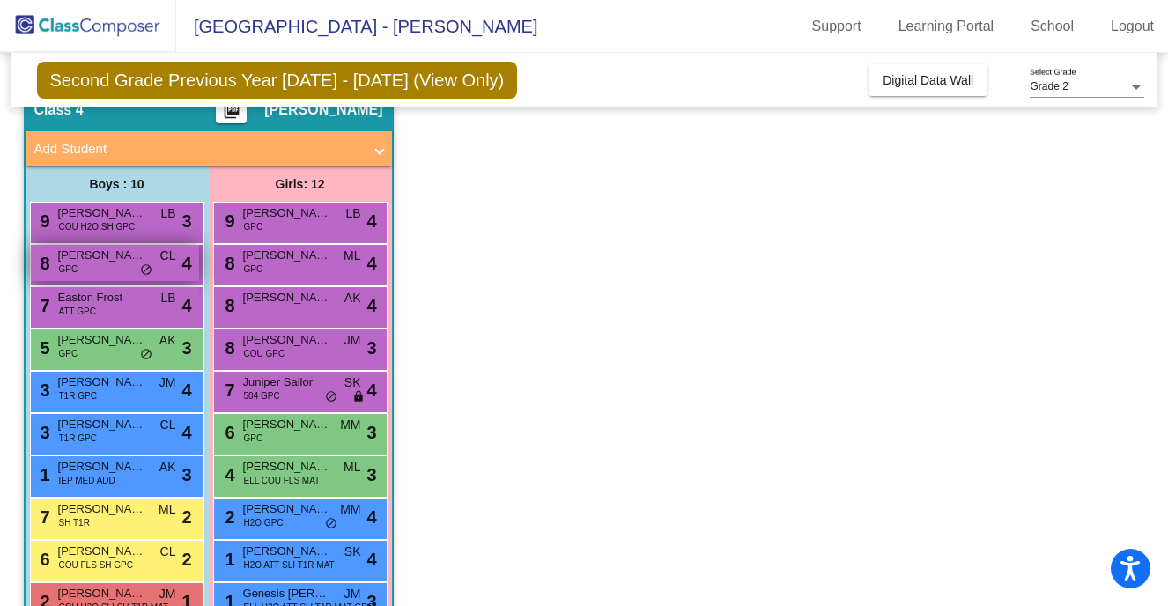
click at [99, 269] on div "8 [PERSON_NAME] GPC CL lock do_not_disturb_alt 4" at bounding box center [115, 263] width 168 height 36
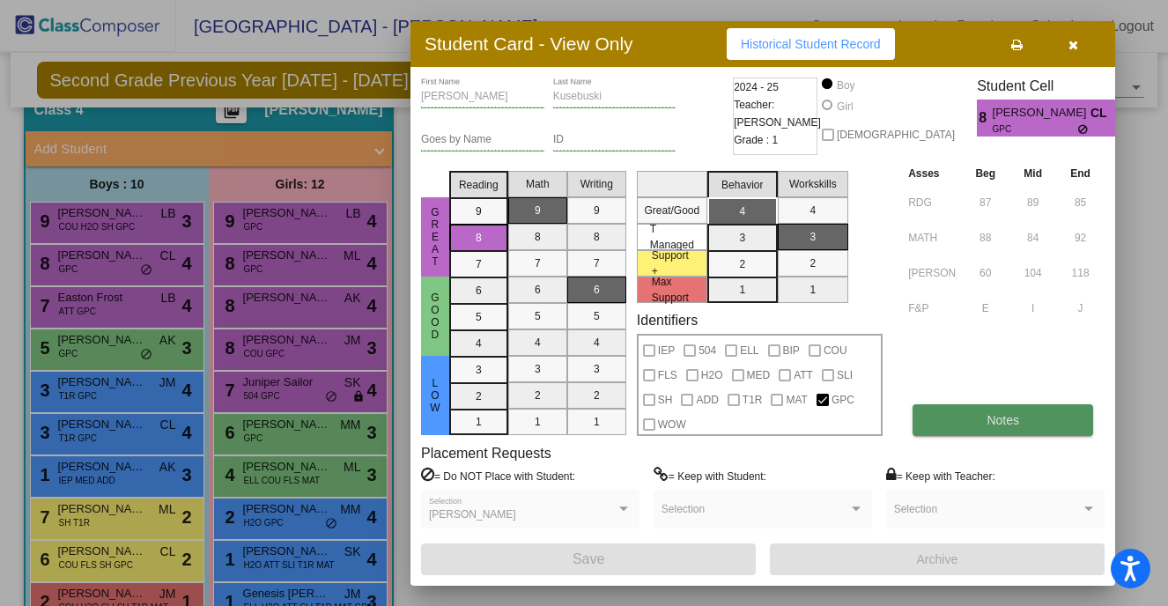
click at [1038, 429] on button "Notes" at bounding box center [1002, 420] width 181 height 32
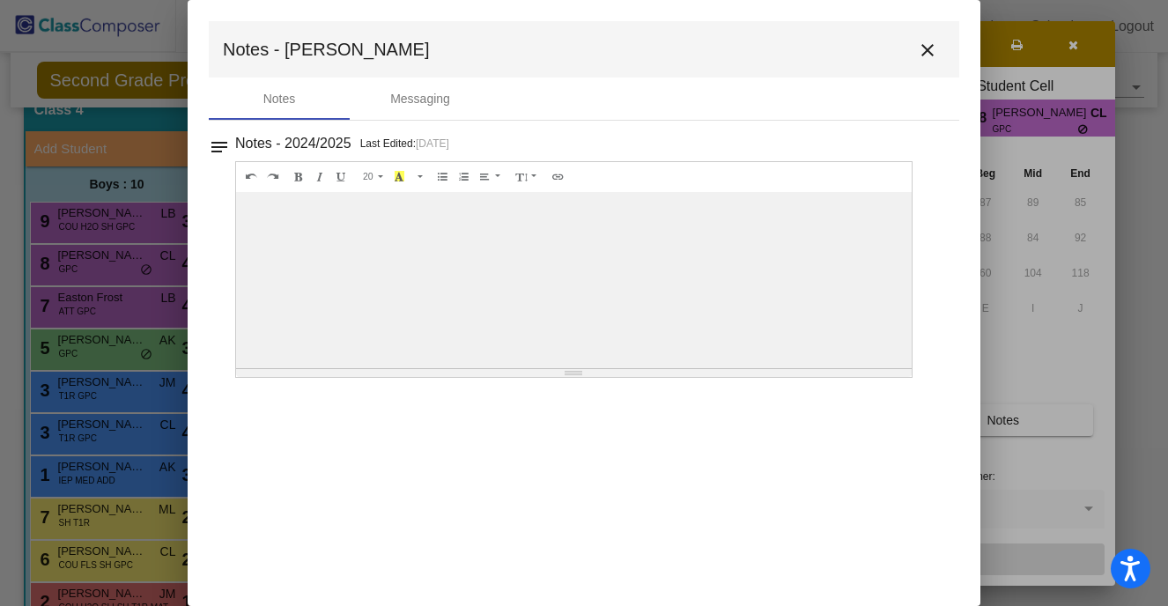
click at [927, 33] on button "close" at bounding box center [927, 49] width 35 height 35
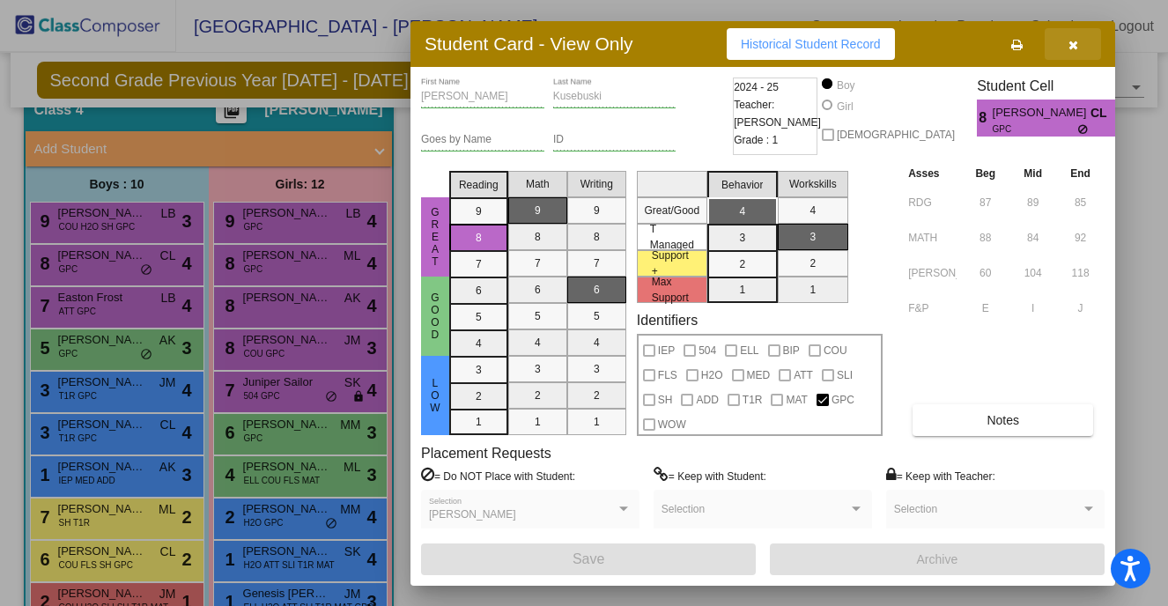
click at [1074, 42] on icon "button" at bounding box center [1073, 45] width 10 height 12
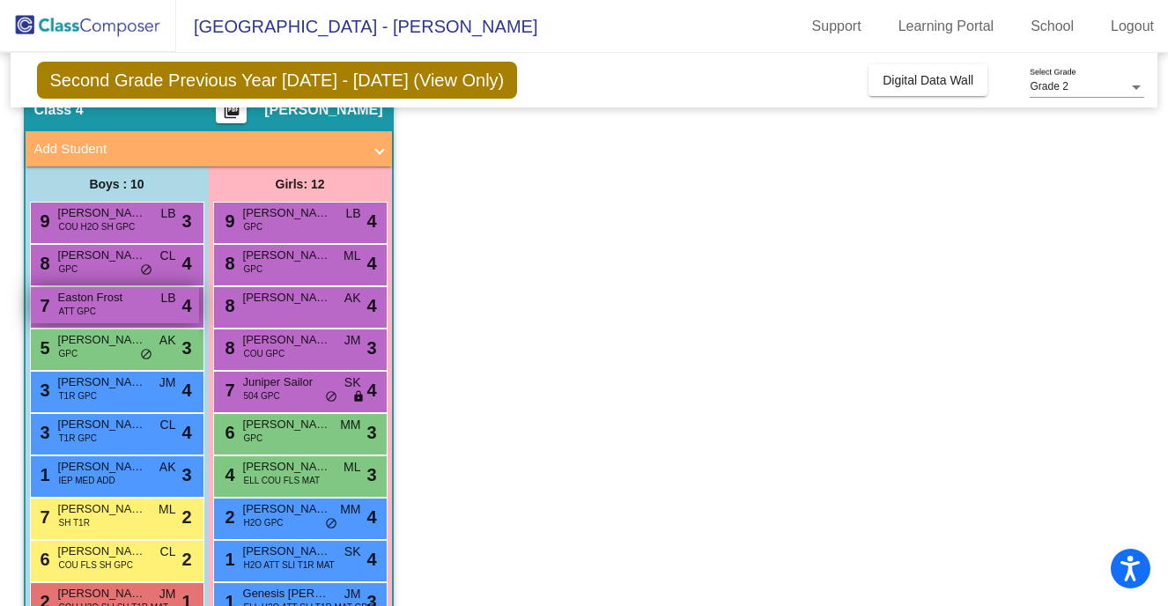
click at [114, 310] on div "7 Easton Frost ATT GPC LB lock do_not_disturb_alt 4" at bounding box center [115, 305] width 168 height 36
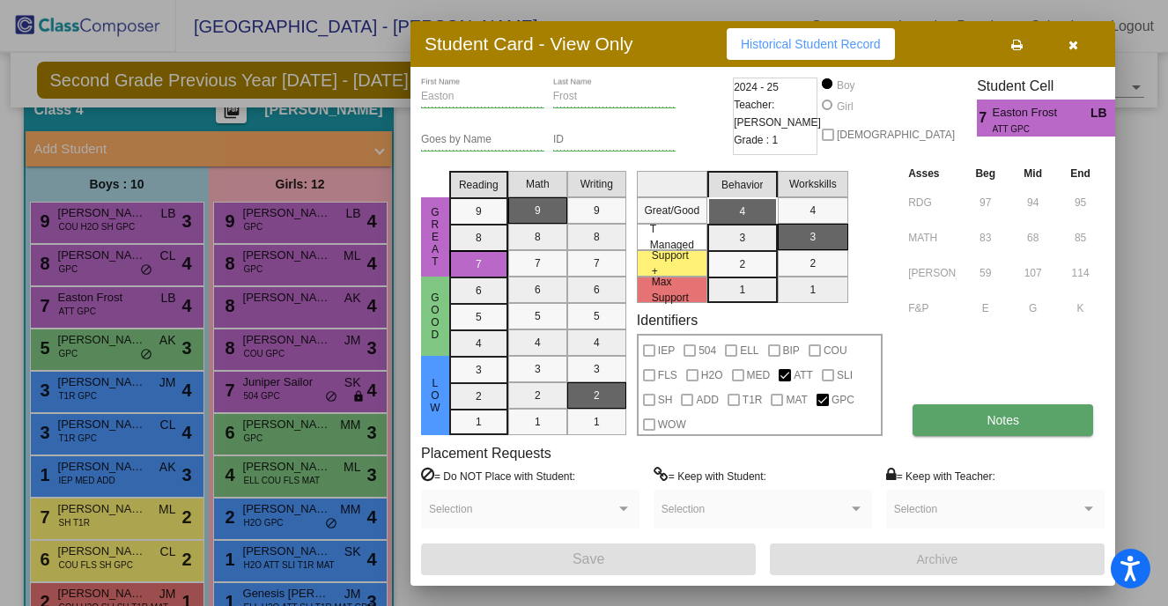
click at [971, 420] on button "Notes" at bounding box center [1002, 420] width 181 height 32
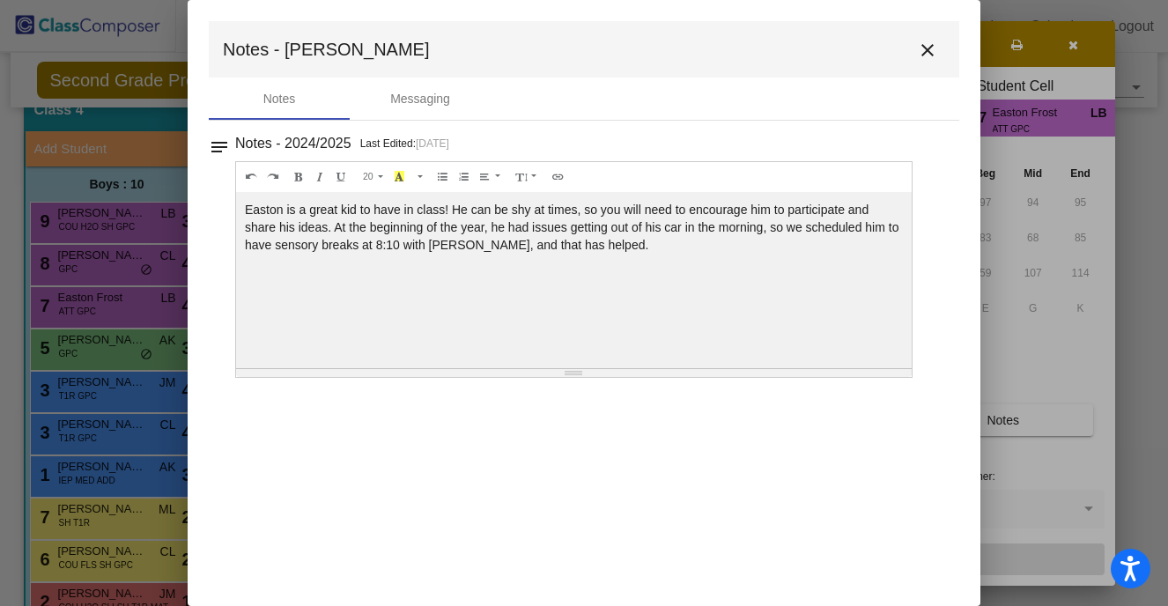
click at [926, 45] on mat-icon "close" at bounding box center [927, 50] width 21 height 21
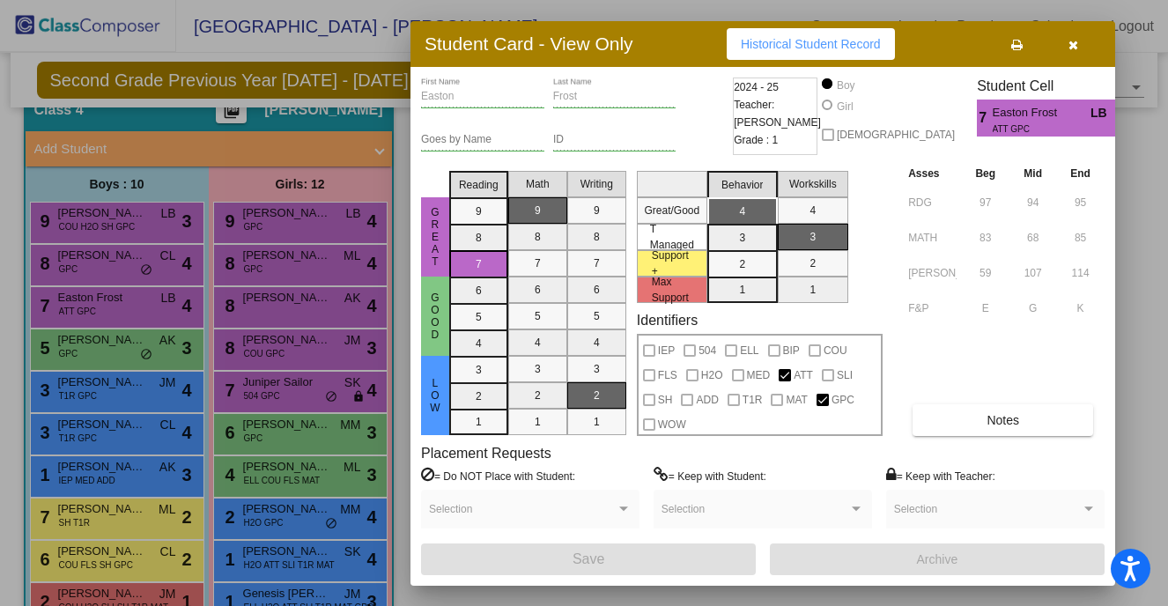
click at [1075, 48] on icon "button" at bounding box center [1073, 45] width 10 height 12
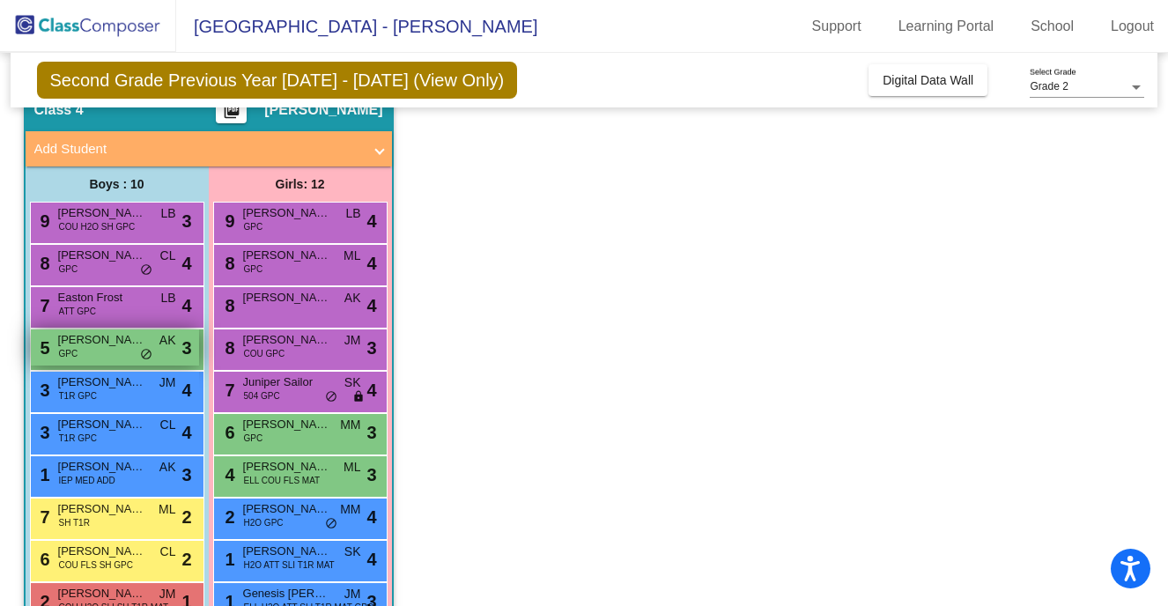
click at [99, 346] on span "[PERSON_NAME]" at bounding box center [102, 340] width 88 height 18
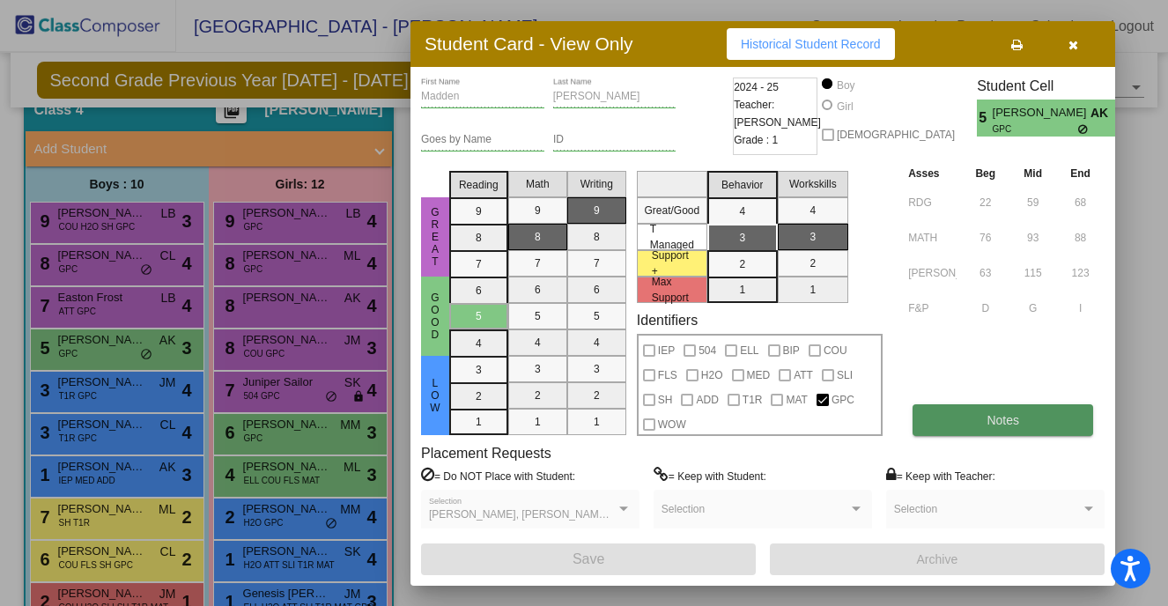
click at [984, 416] on button "Notes" at bounding box center [1002, 420] width 181 height 32
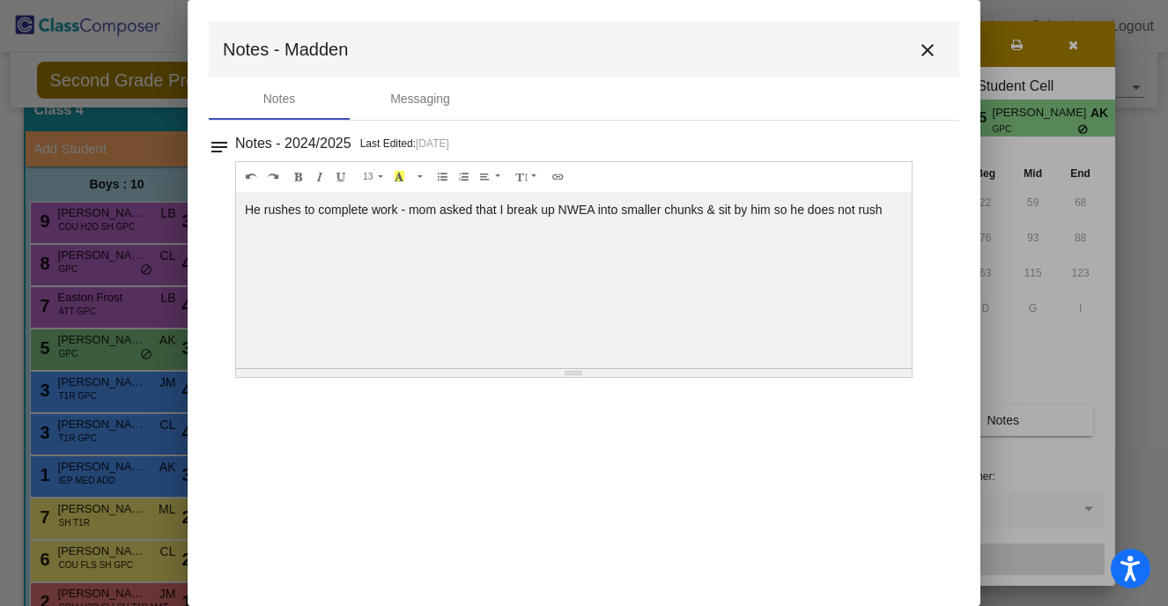
click at [928, 51] on mat-icon "close" at bounding box center [927, 50] width 21 height 21
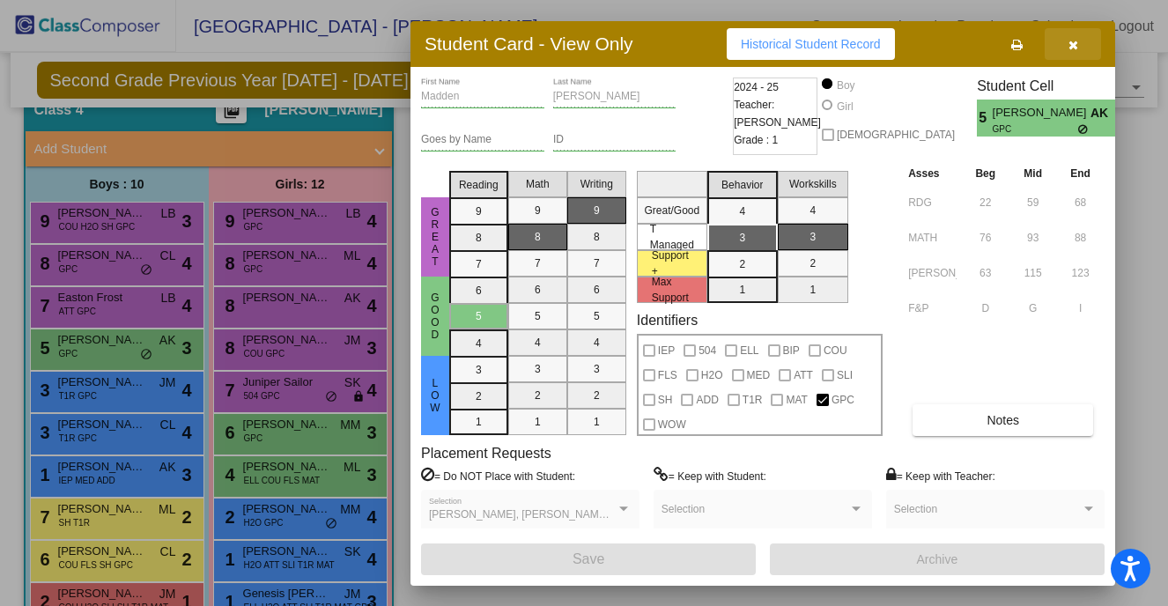
click at [1072, 50] on icon "button" at bounding box center [1073, 45] width 10 height 12
